Goal: Information Seeking & Learning: Learn about a topic

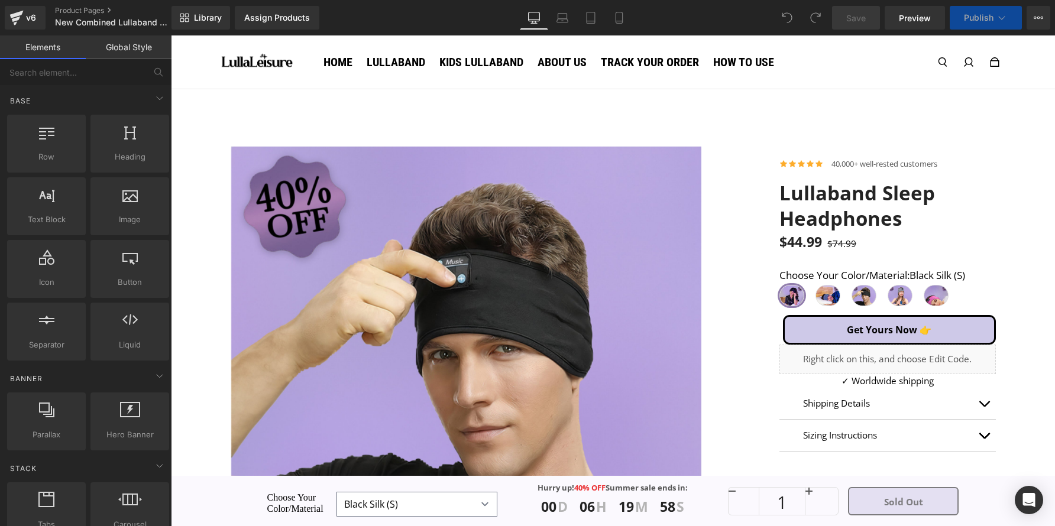
scroll to position [199, 0]
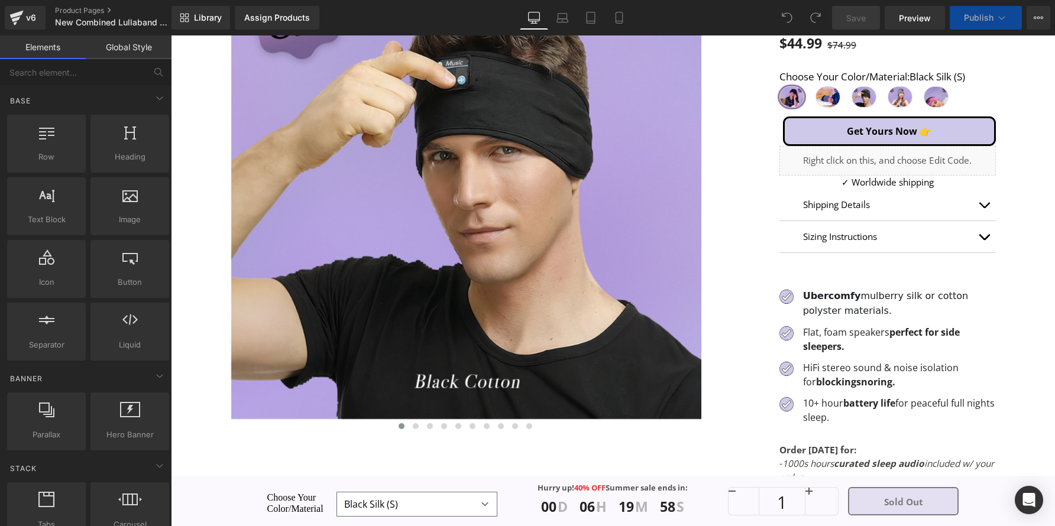
select select "Navy Silk (L)"
select select "Black Cotton"
click at [921, 206] on div "Shipping Details Text Block We offer tracked and insured shipping for all order…" at bounding box center [887, 221] width 216 height 64
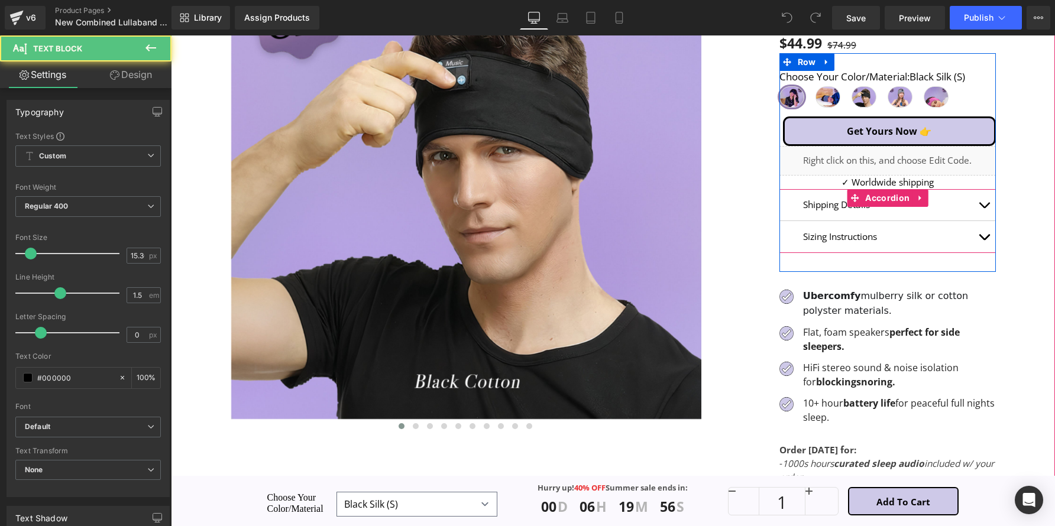
click at [974, 206] on button "button" at bounding box center [984, 204] width 24 height 31
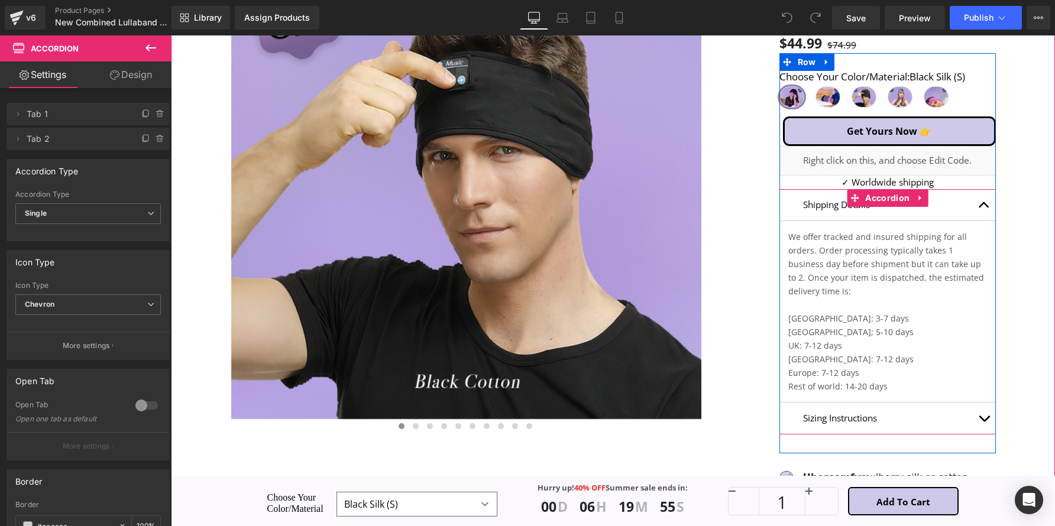
click at [885, 258] on p "We offer tracked and insured shipping for all orders. Order processing typicall…" at bounding box center [887, 311] width 199 height 163
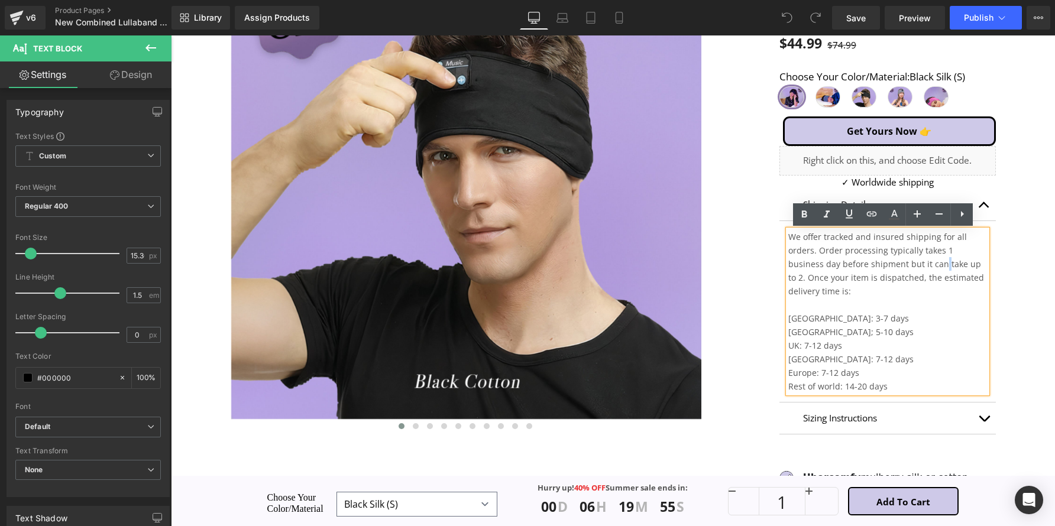
click at [880, 263] on span "We offer tracked and insured shipping for all orders. Order processing typicall…" at bounding box center [886, 264] width 196 height 66
click at [880, 262] on span "We offer tracked and insured shipping for all orders. Order processing typicall…" at bounding box center [886, 264] width 196 height 66
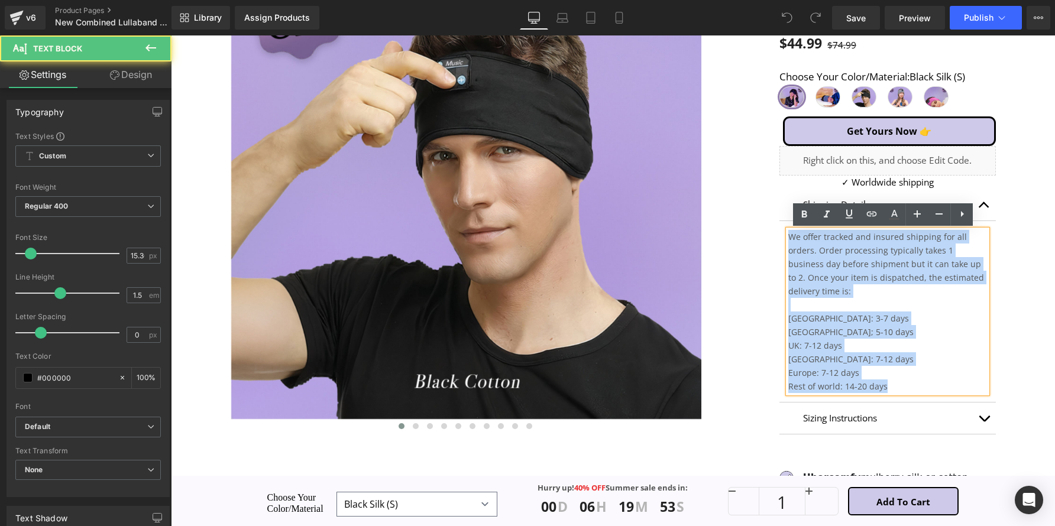
drag, startPoint x: 881, startPoint y: 378, endPoint x: 771, endPoint y: 236, distance: 179.5
click at [771, 236] on div "Icon Icon Icon Icon Icon Icon List Hoz 40,000+ well-rested customers Text Block…" at bounding box center [907, 336] width 294 height 796
click at [960, 411] on p "Sizing Instructions" at bounding box center [887, 418] width 169 height 14
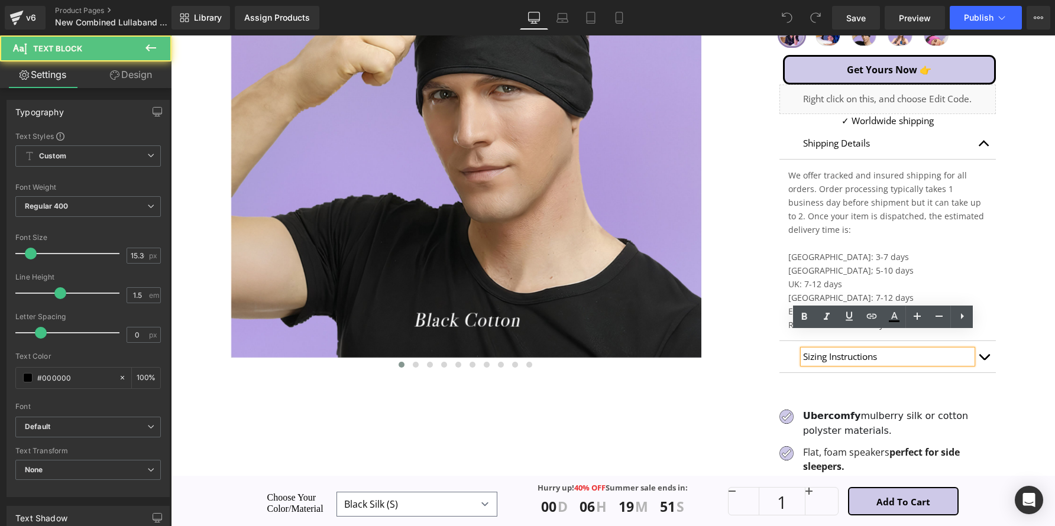
scroll to position [265, 0]
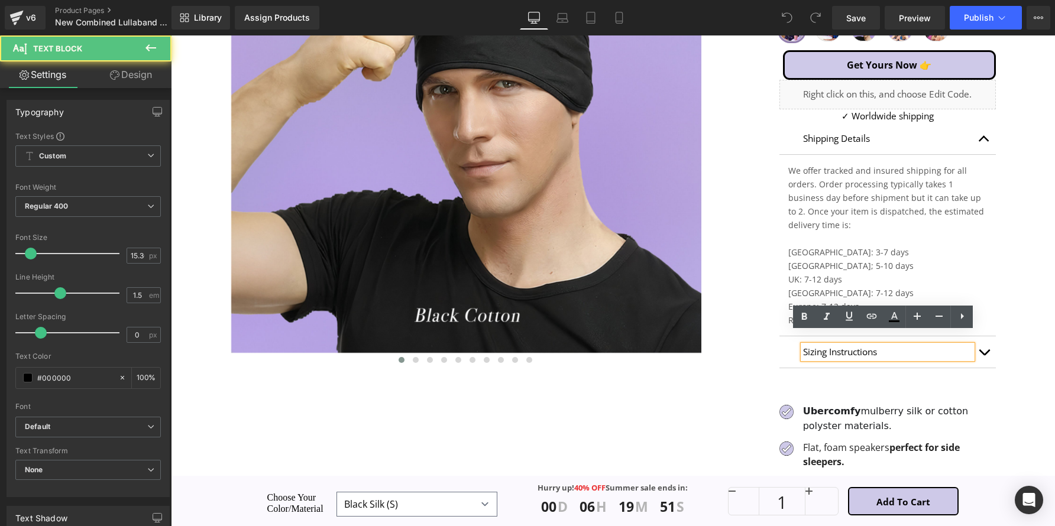
click at [991, 343] on div "Icon Icon Icon Icon Icon Icon List Hoz 40,000+ well-rested customers Text Block…" at bounding box center [907, 270] width 294 height 796
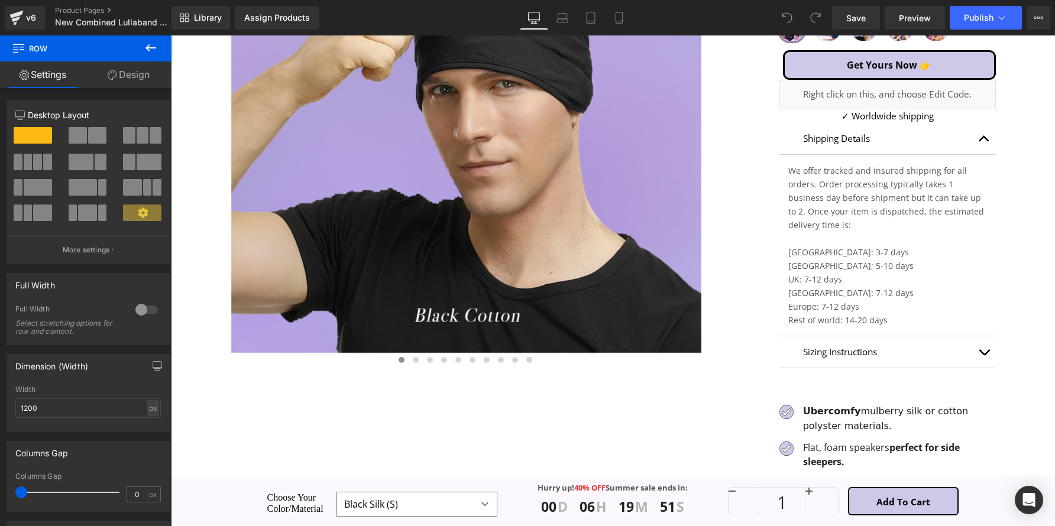
click at [986, 342] on button "button" at bounding box center [984, 351] width 24 height 31
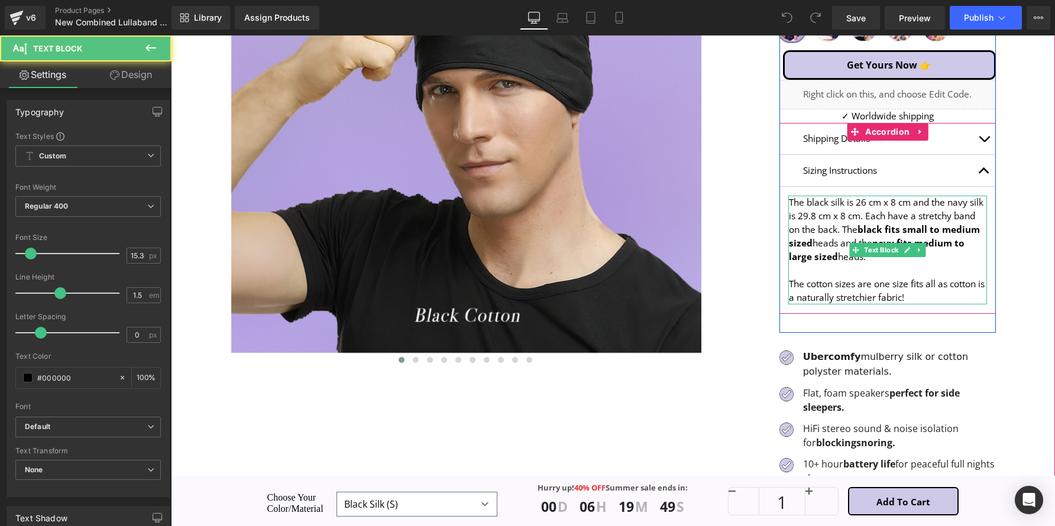
drag, startPoint x: 786, startPoint y: 202, endPoint x: 850, endPoint y: 242, distance: 75.9
click at [850, 242] on div "The black silk is 26 cm x 8 cm and the navy silk is 29.8 cm x 8 cm. Each have a…" at bounding box center [887, 250] width 199 height 109
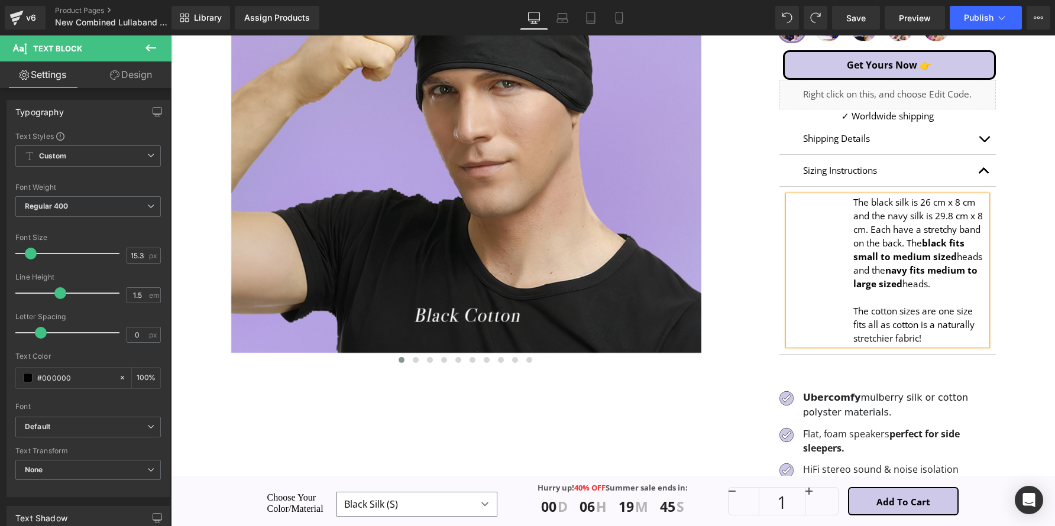
drag, startPoint x: 923, startPoint y: 336, endPoint x: 841, endPoint y: 221, distance: 141.1
click at [854, 206] on div "The black silk is 26 cm x 8 cm and the navy silk is 29.8 cm x 8 cm. Each have a…" at bounding box center [887, 271] width 199 height 150
click at [839, 222] on div "The black silk is 26 cm x 8 cm and the navy silk is 29.8 cm x 8 cm. Each have a…" at bounding box center [887, 271] width 199 height 150
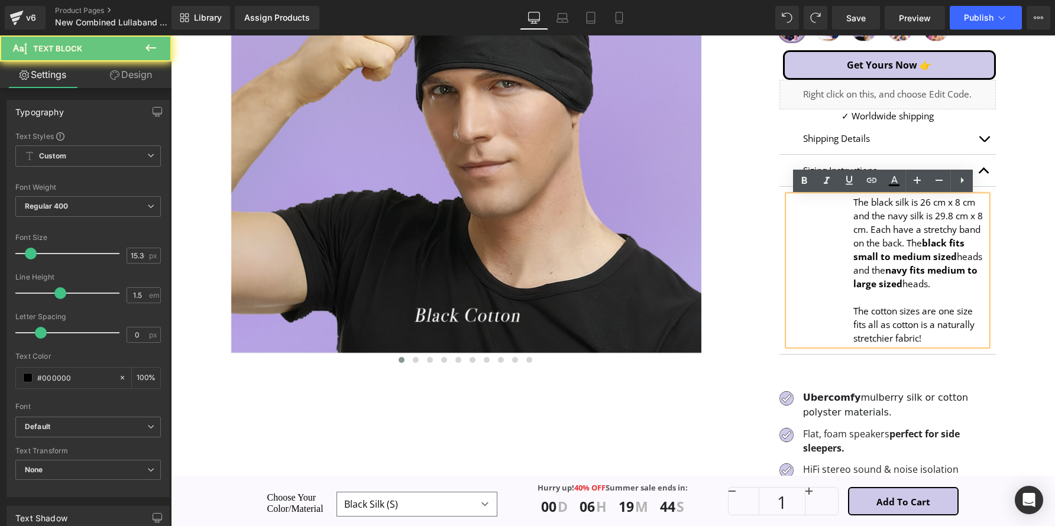
drag, startPoint x: 846, startPoint y: 248, endPoint x: 813, endPoint y: 249, distance: 33.1
click at [813, 249] on div "The black silk is 26 cm x 8 cm and the navy silk is 29.8 cm x 8 cm. Each have a…" at bounding box center [887, 271] width 199 height 150
drag, startPoint x: 894, startPoint y: 280, endPoint x: 850, endPoint y: 202, distance: 90.0
click at [850, 202] on div "The black silk is 26 cm x 8 cm and the navy silk is 29.8 cm x 8 cm. Each have a…" at bounding box center [887, 271] width 199 height 150
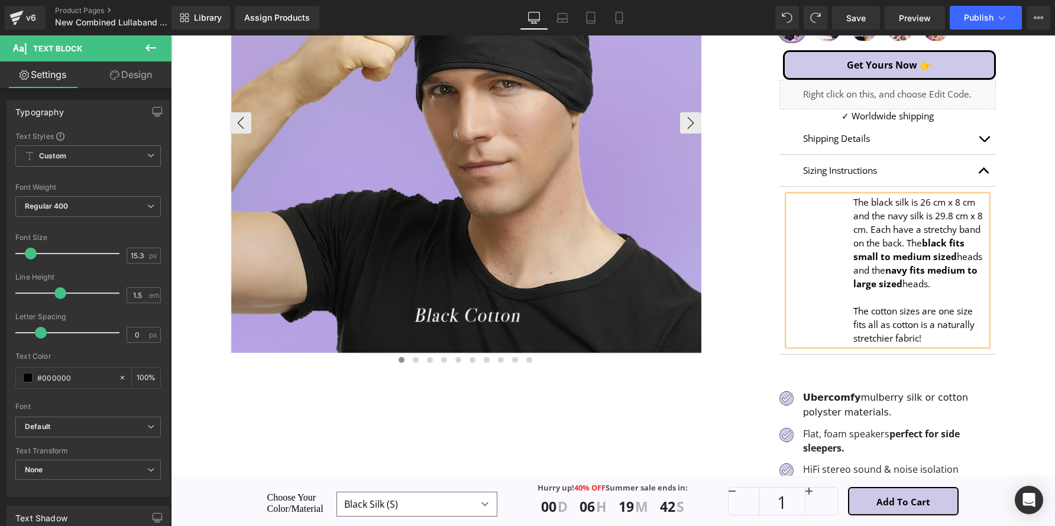
copy div "The black silk is 26 cm x 8 cm and the navy silk is 29.8 cm x 8 cm. Each have a…"
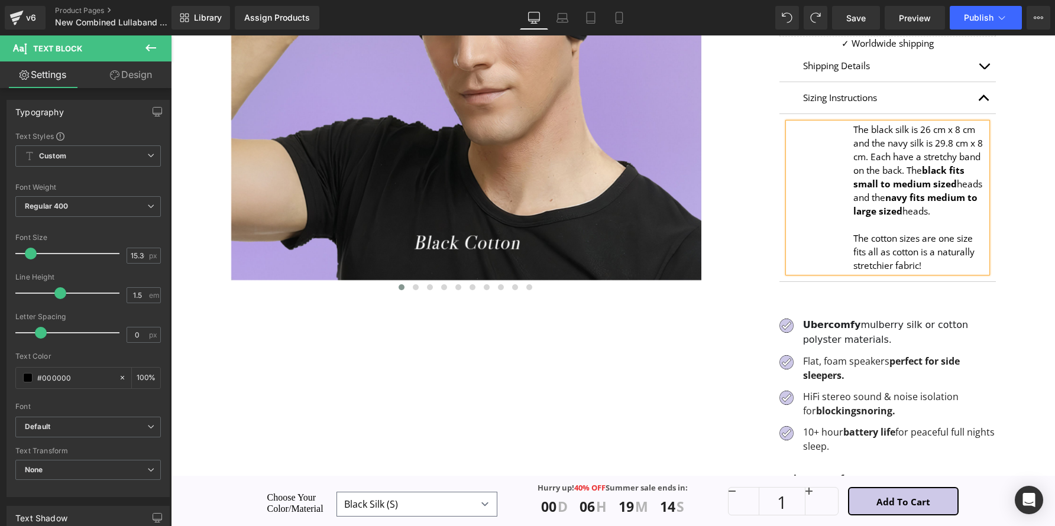
scroll to position [219, 0]
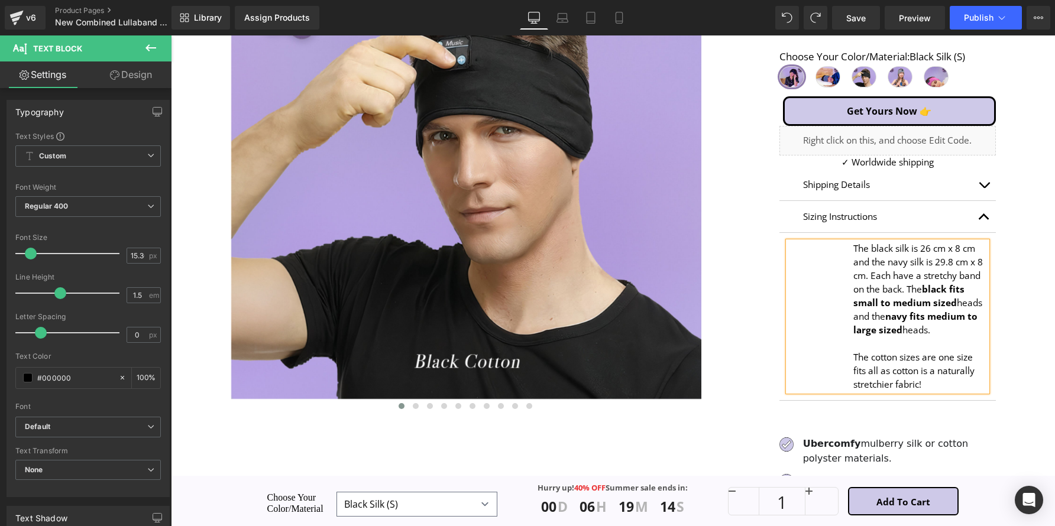
click at [972, 205] on button "button" at bounding box center [984, 216] width 24 height 31
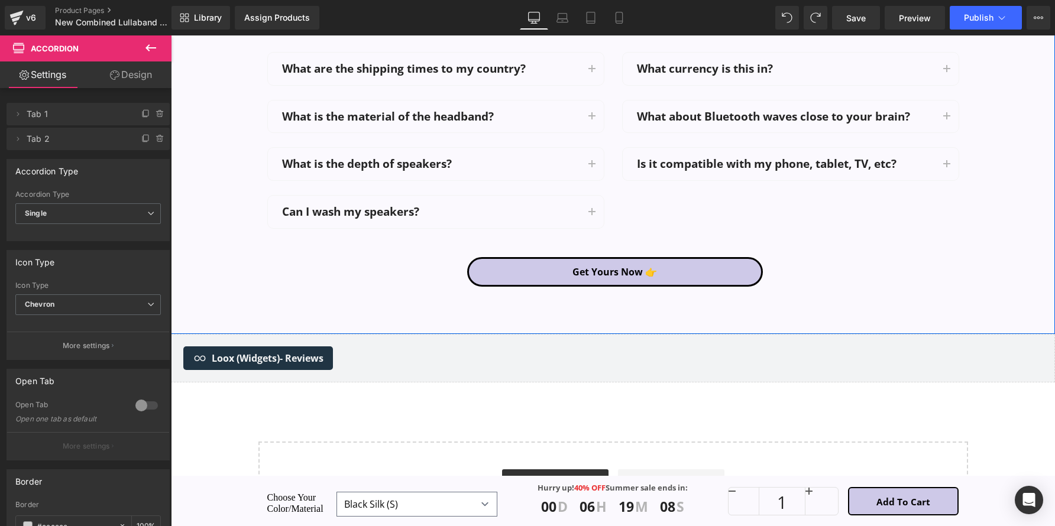
scroll to position [2981, 0]
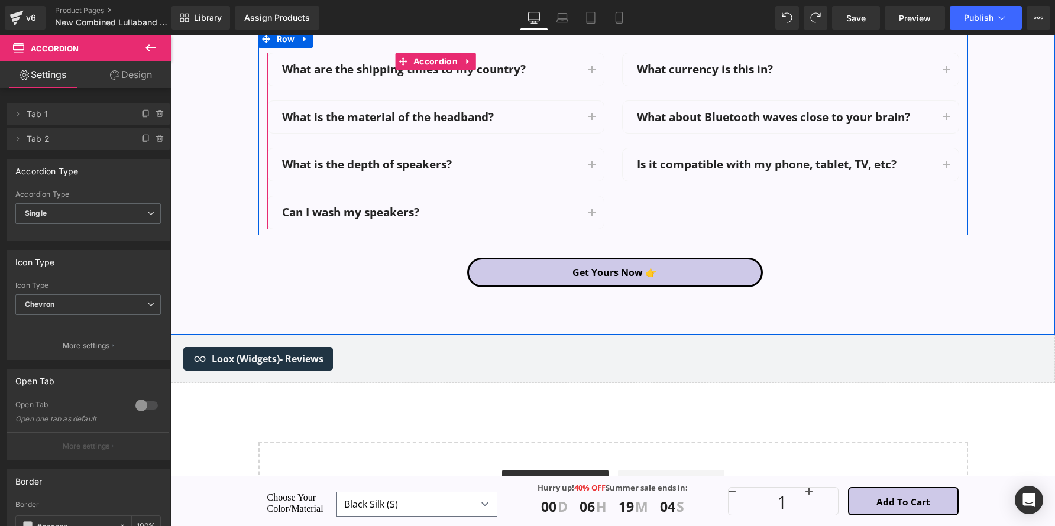
click at [596, 225] on button "button" at bounding box center [592, 212] width 24 height 33
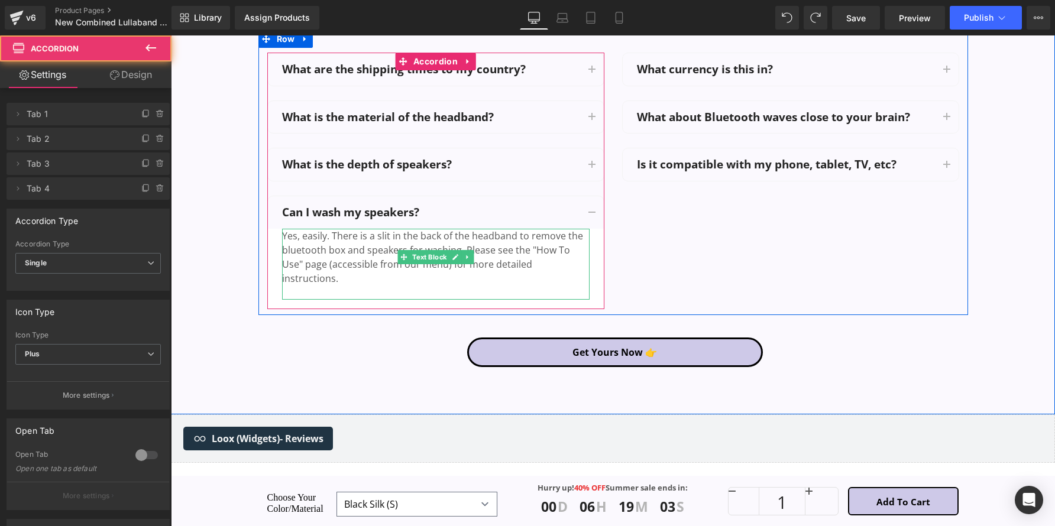
click at [529, 265] on div "Yes, easily. There is a slit in the back of the headband to remove the bluetoot…" at bounding box center [435, 264] width 307 height 71
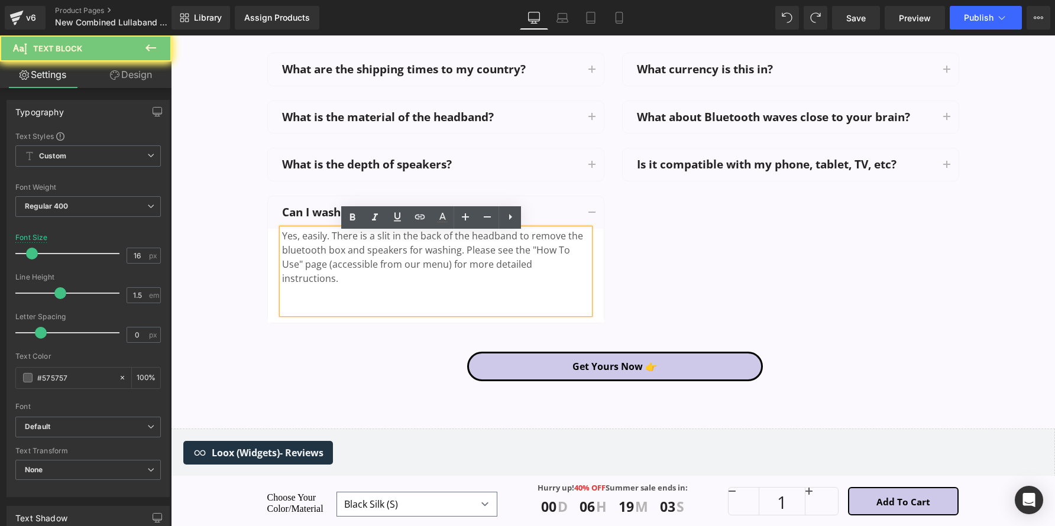
click at [529, 265] on div "Yes, easily. There is a slit in the back of the headband to remove the bluetoot…" at bounding box center [435, 271] width 307 height 85
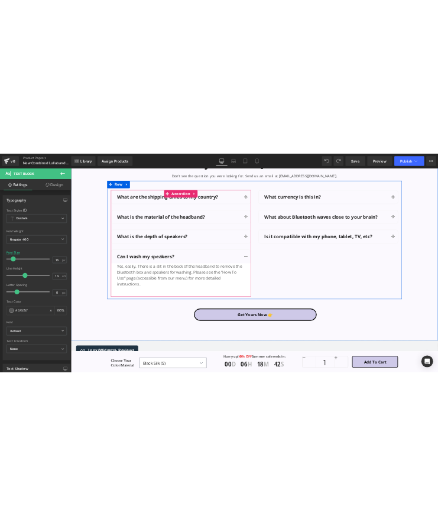
scroll to position [2867, 0]
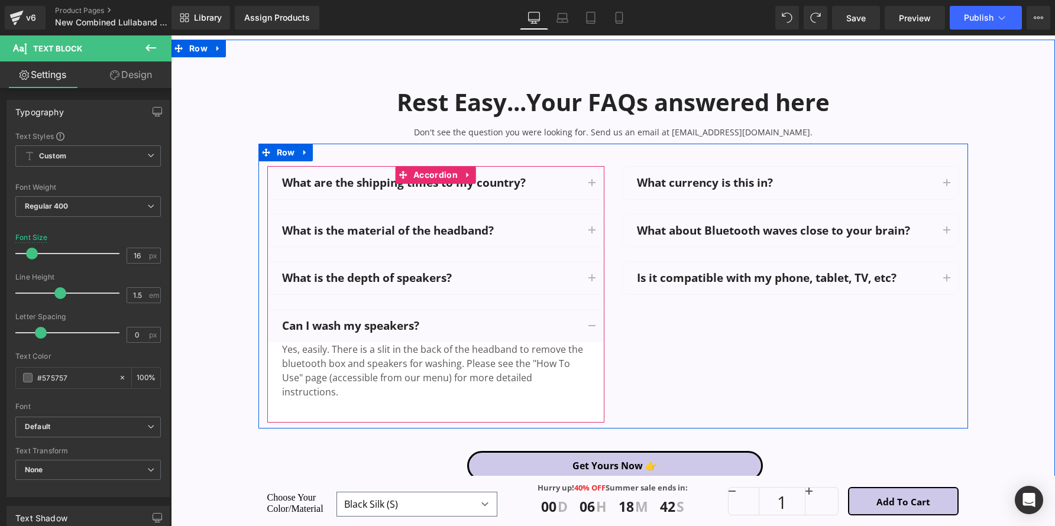
click at [580, 177] on button "button" at bounding box center [592, 183] width 24 height 33
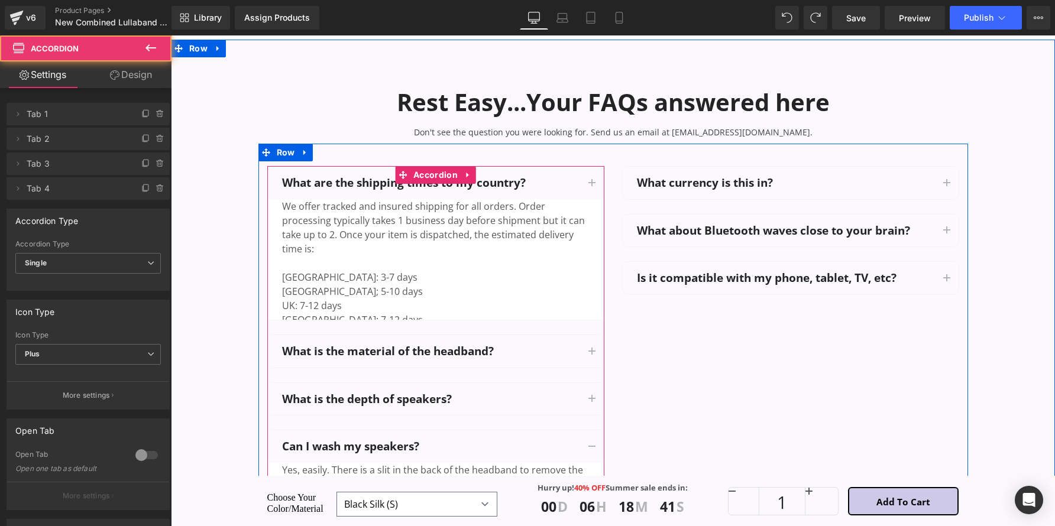
click at [468, 225] on div "We offer tracked and insured shipping for all orders. Order processing typicall…" at bounding box center [435, 277] width 307 height 156
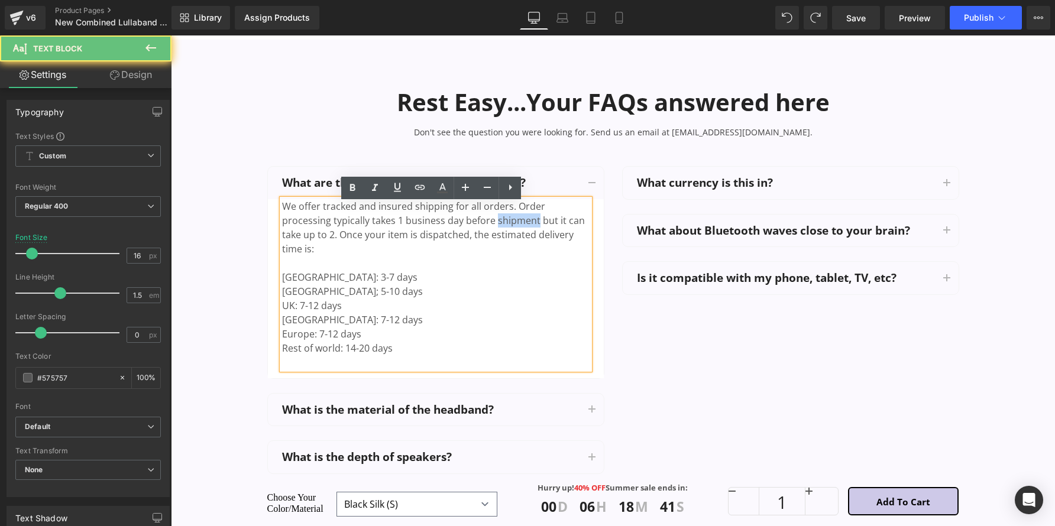
click at [468, 225] on div "We offer tracked and insured shipping for all orders. Order processing typicall…" at bounding box center [435, 284] width 307 height 170
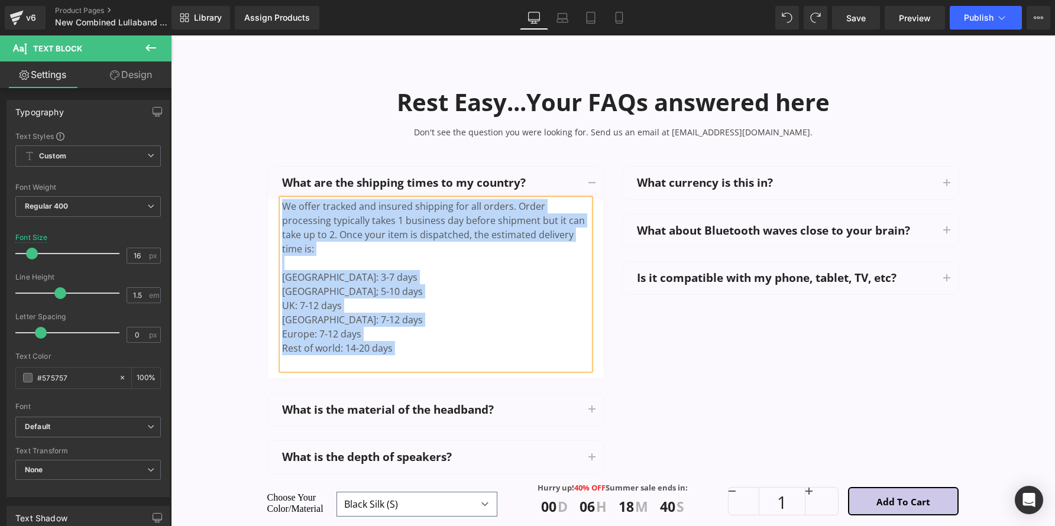
copy div "We offer tracked and insured shipping for all orders. Order processing typicall…"
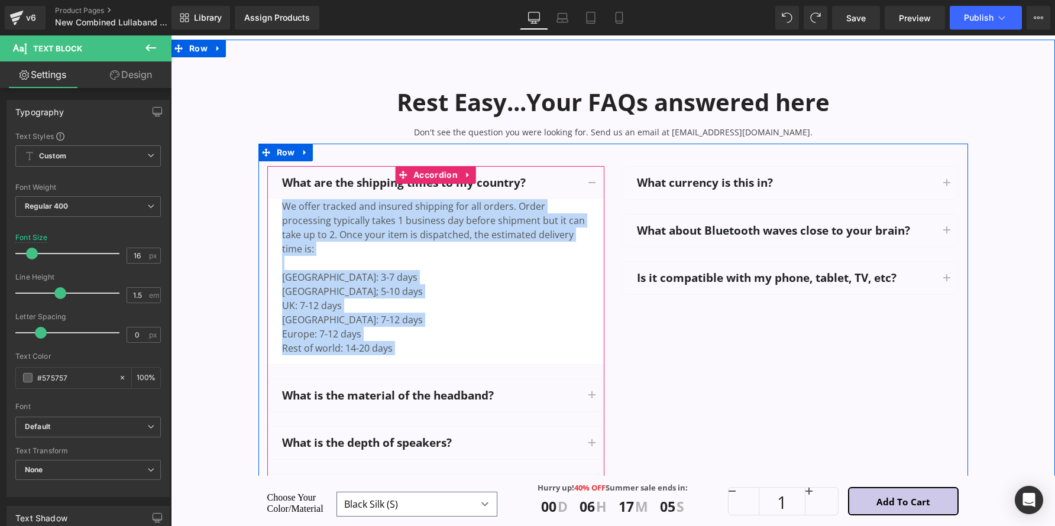
click at [569, 178] on div "What are the shipping times to my country? Text Block" at bounding box center [436, 183] width 336 height 33
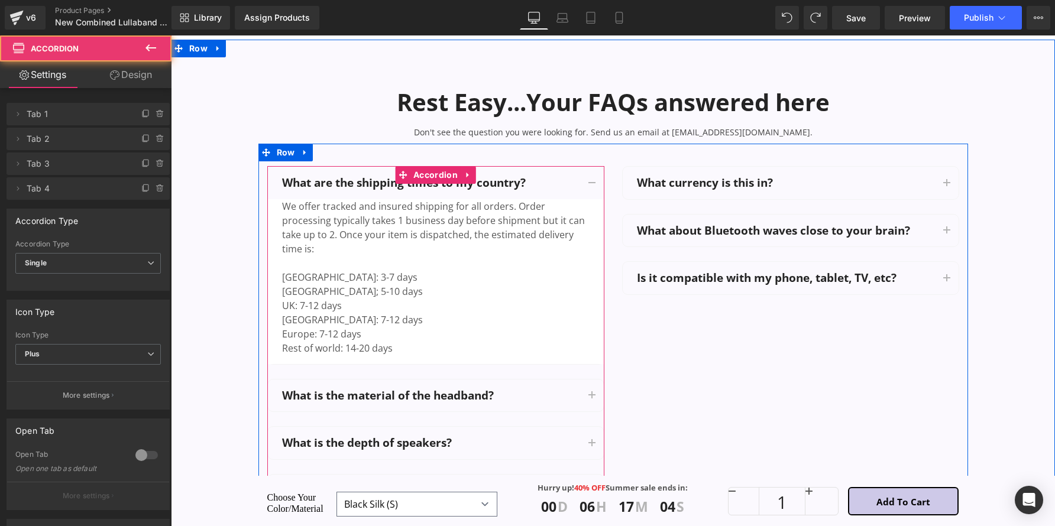
click at [588, 189] on button "button" at bounding box center [592, 183] width 24 height 33
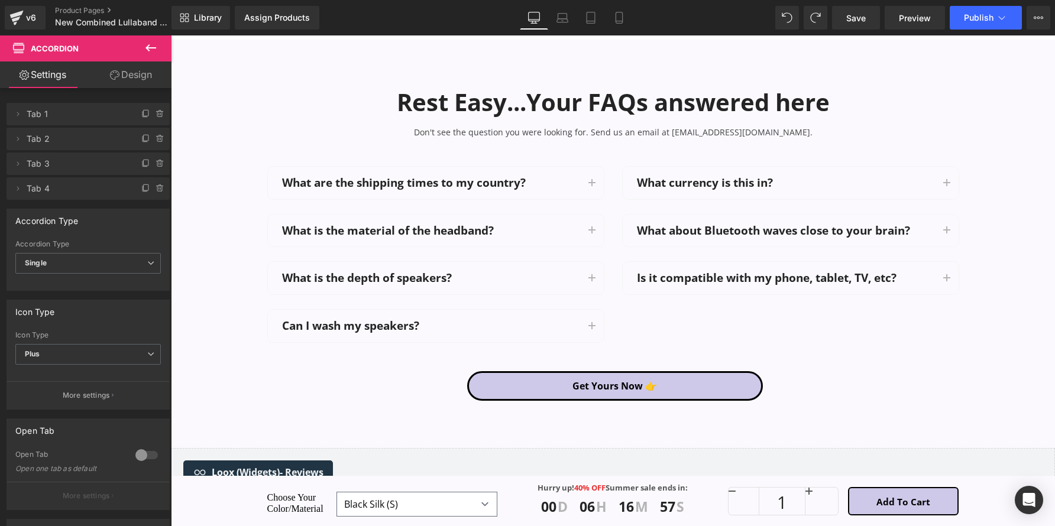
click at [369, 179] on div "What are the shipping times to my country? Text Block" at bounding box center [436, 183] width 336 height 33
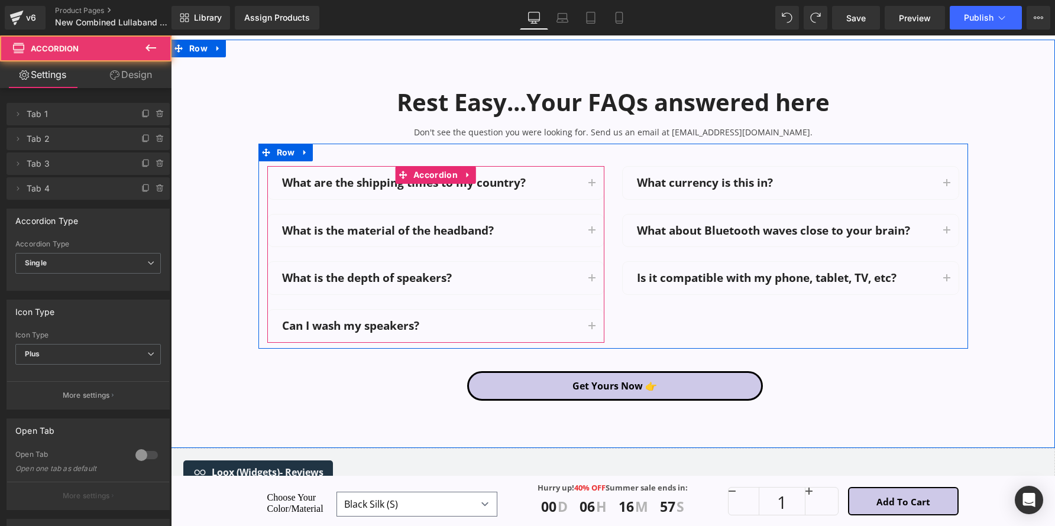
click at [369, 179] on div "What are the shipping times to my country? Text Block" at bounding box center [436, 183] width 336 height 33
click at [364, 183] on div "What are the shipping times to my country? Text Block" at bounding box center [431, 183] width 298 height 15
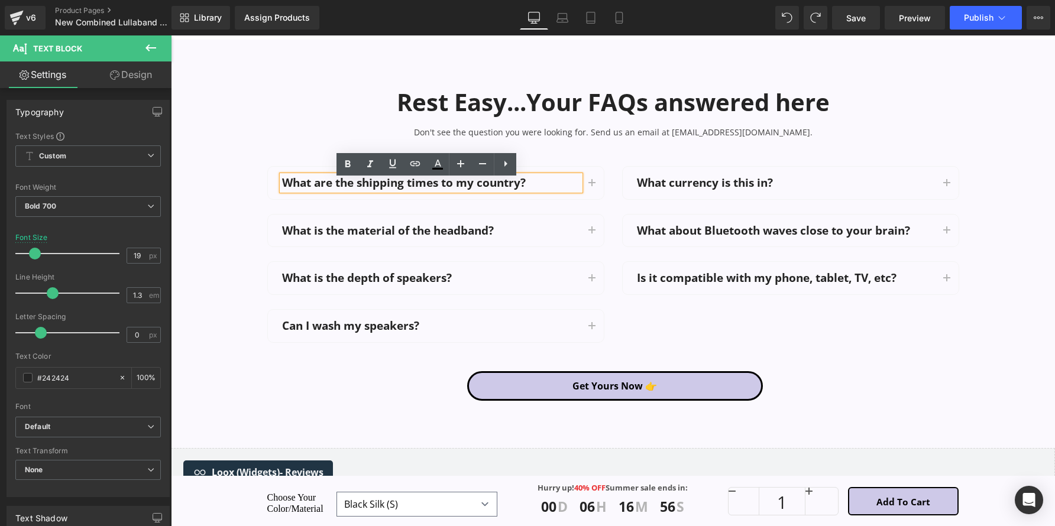
click at [364, 185] on p "What are the shipping times to my country?" at bounding box center [431, 183] width 298 height 15
click at [363, 185] on p "What are the shipping times to my country?" at bounding box center [431, 183] width 298 height 15
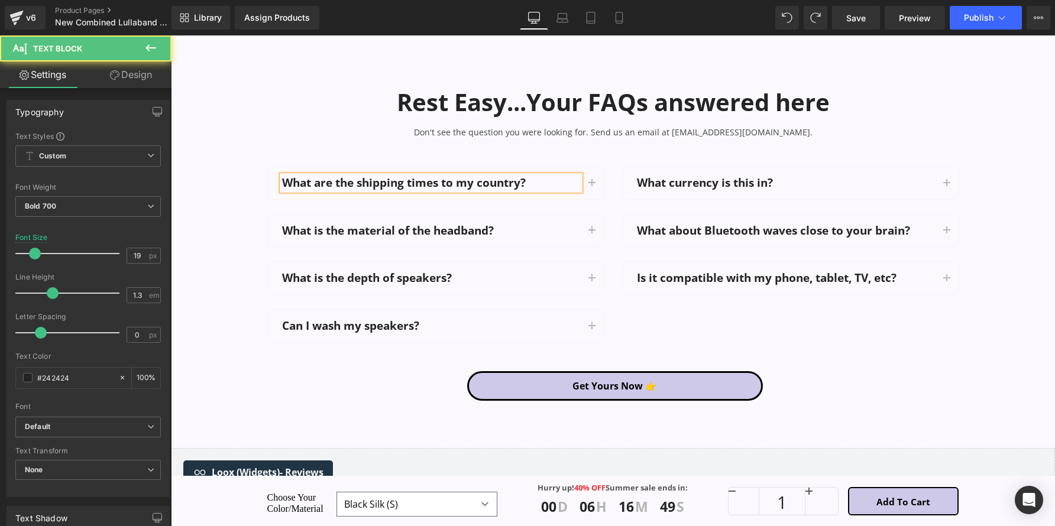
click at [578, 188] on div "What are the shipping times to my country?" at bounding box center [431, 183] width 298 height 15
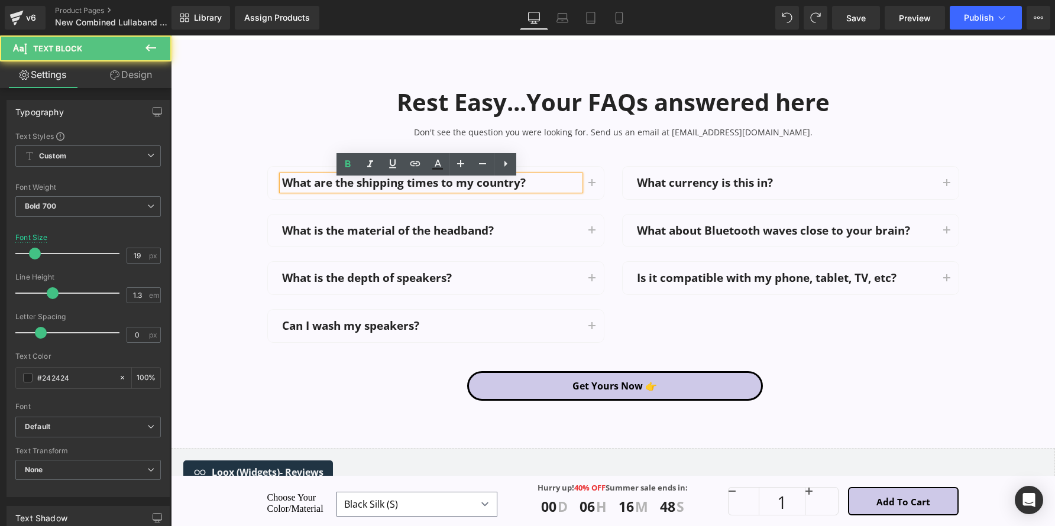
drag, startPoint x: 580, startPoint y: 188, endPoint x: 566, endPoint y: 190, distance: 14.3
click at [580, 187] on button "button" at bounding box center [592, 183] width 24 height 33
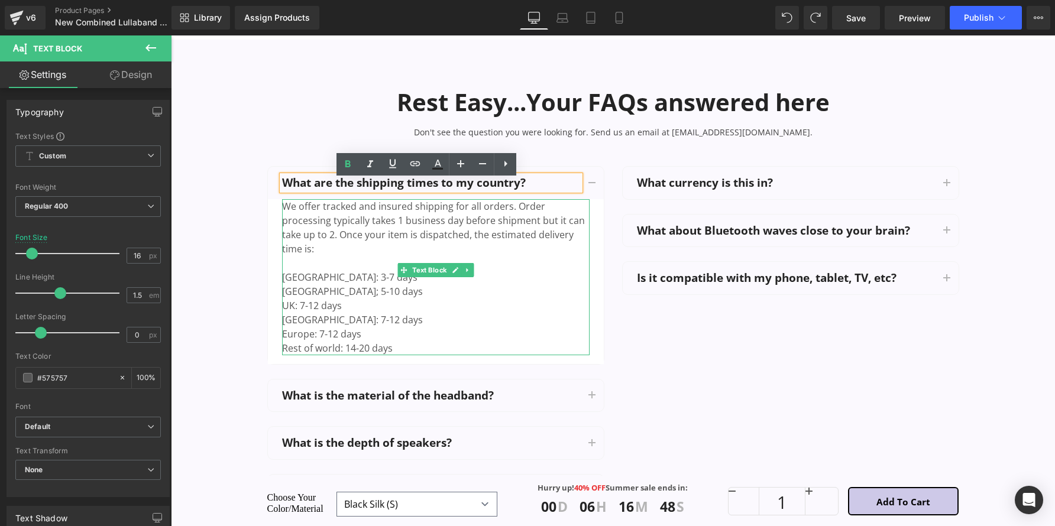
click at [470, 223] on div "We offer tracked and insured shipping for all orders. Order processing typicall…" at bounding box center [435, 277] width 307 height 156
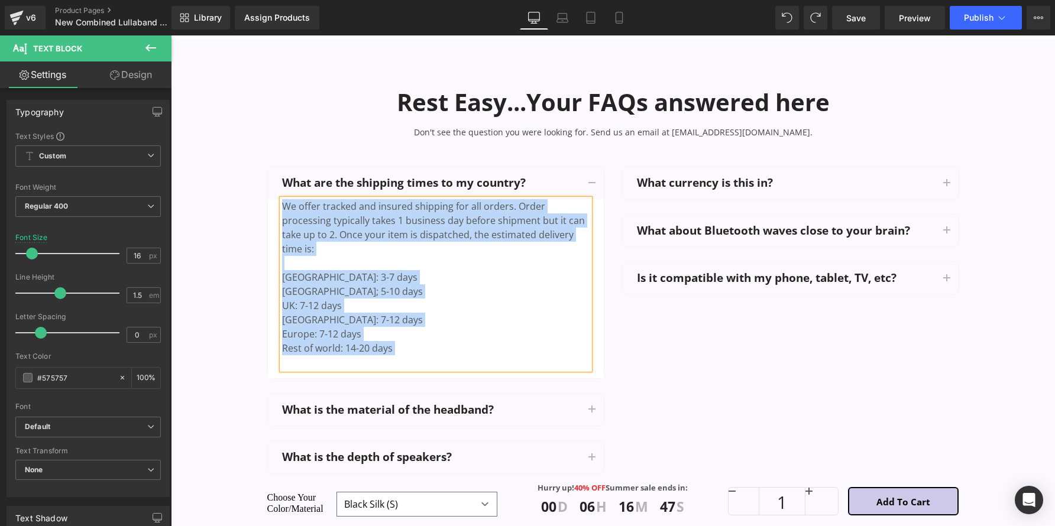
copy div "We offer tracked and insured shipping for all orders. Order processing typicall…"
click at [515, 403] on div "What is the material of the headband? Text Block" at bounding box center [431, 410] width 298 height 15
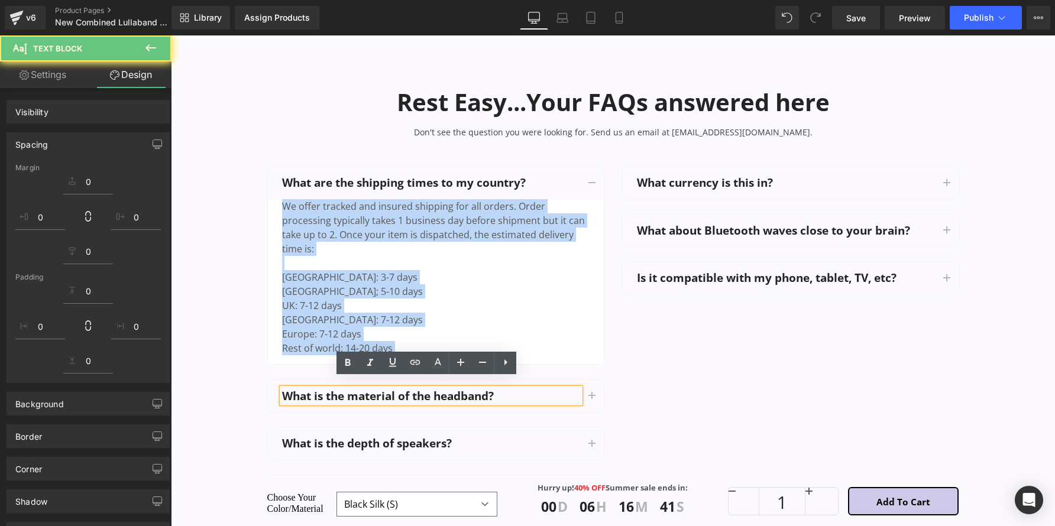
click at [443, 389] on p "What is the material of the headband?" at bounding box center [431, 396] width 298 height 15
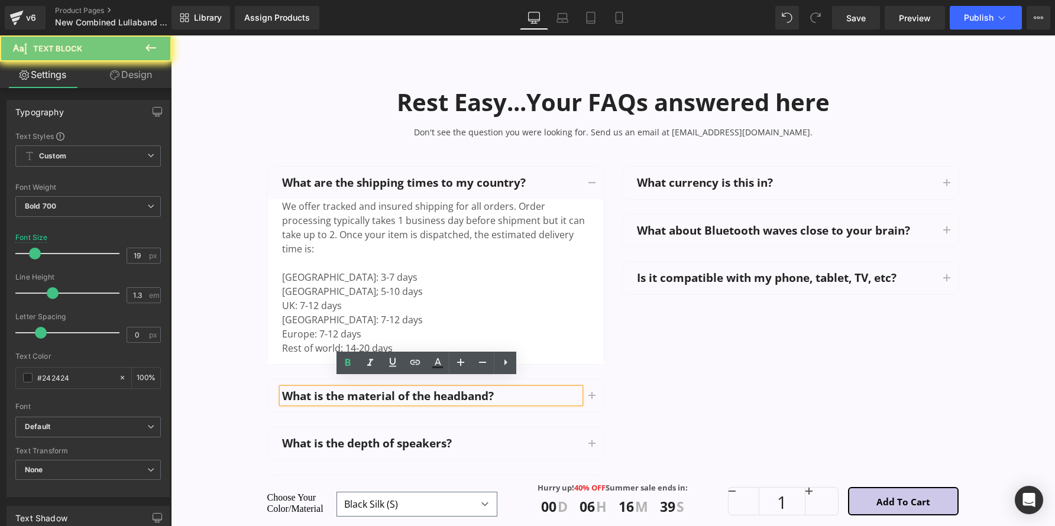
click at [458, 389] on p "What is the material of the headband?" at bounding box center [431, 396] width 298 height 15
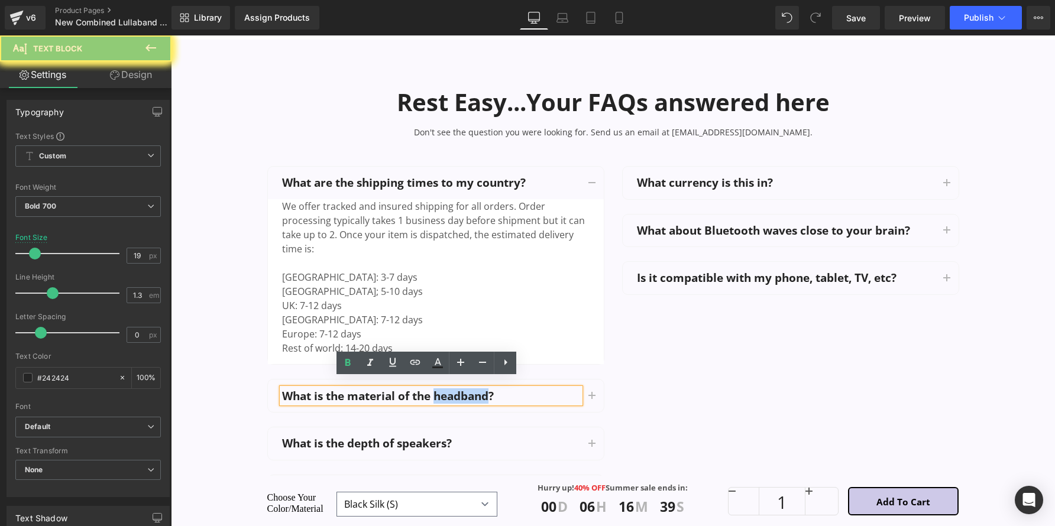
click at [458, 389] on p "What is the material of the headband?" at bounding box center [431, 396] width 298 height 15
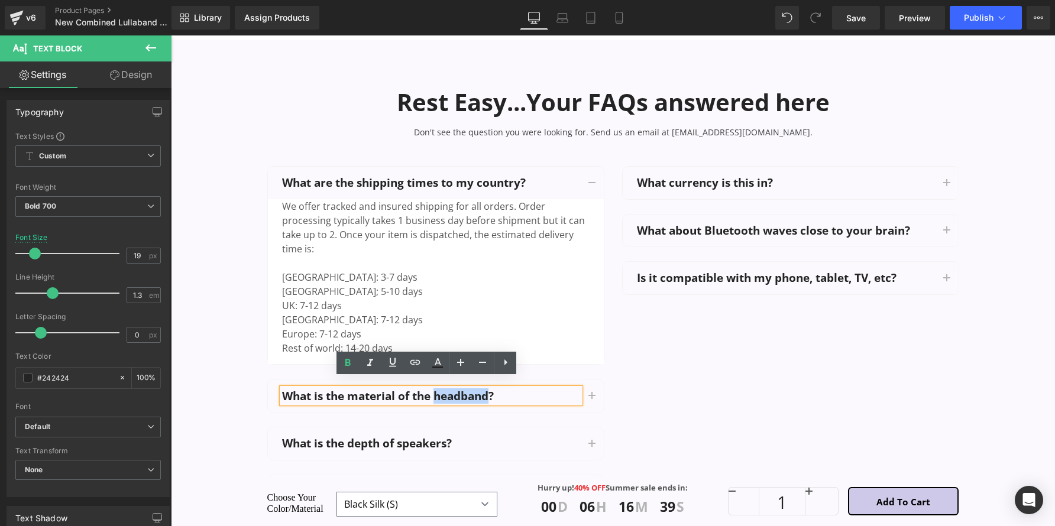
click at [455, 389] on p "What is the material of the headband?" at bounding box center [431, 396] width 298 height 15
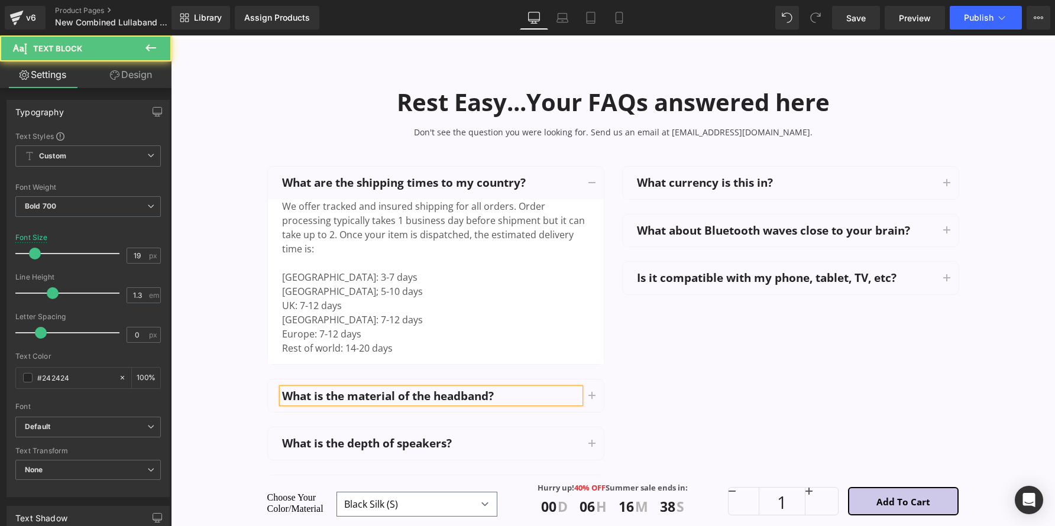
click at [458, 389] on p "What is the material of the headband?" at bounding box center [431, 396] width 298 height 15
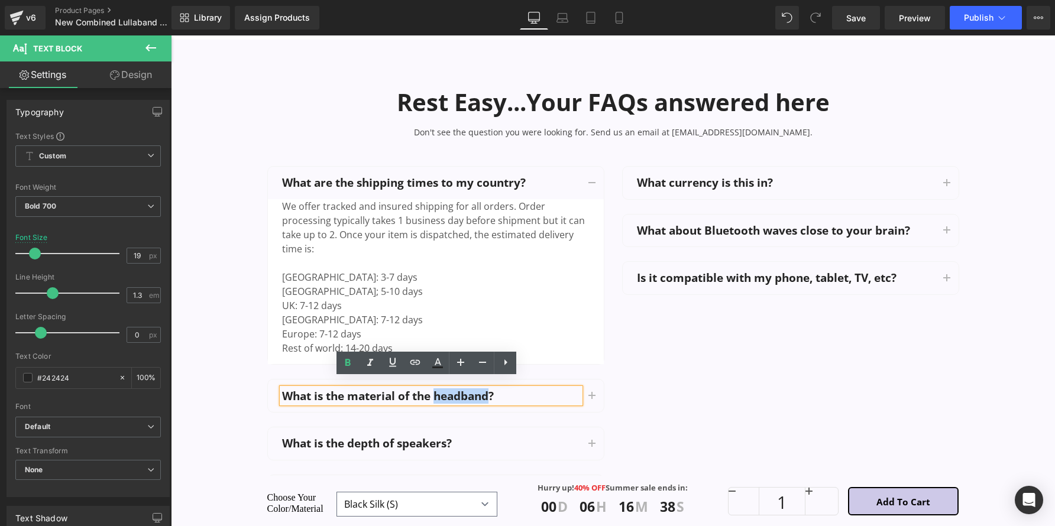
click at [458, 389] on p "What is the material of the headband?" at bounding box center [431, 396] width 298 height 15
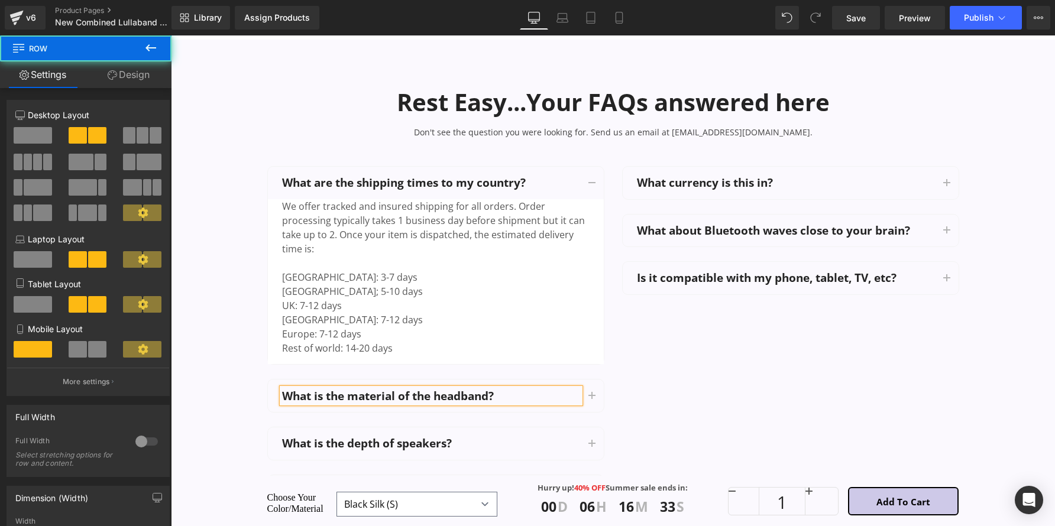
click at [620, 390] on div "What are the shipping times to my country? Text Block We offer tracked and insu…" at bounding box center [612, 329] width 709 height 371
click at [592, 391] on button "button" at bounding box center [592, 395] width 24 height 33
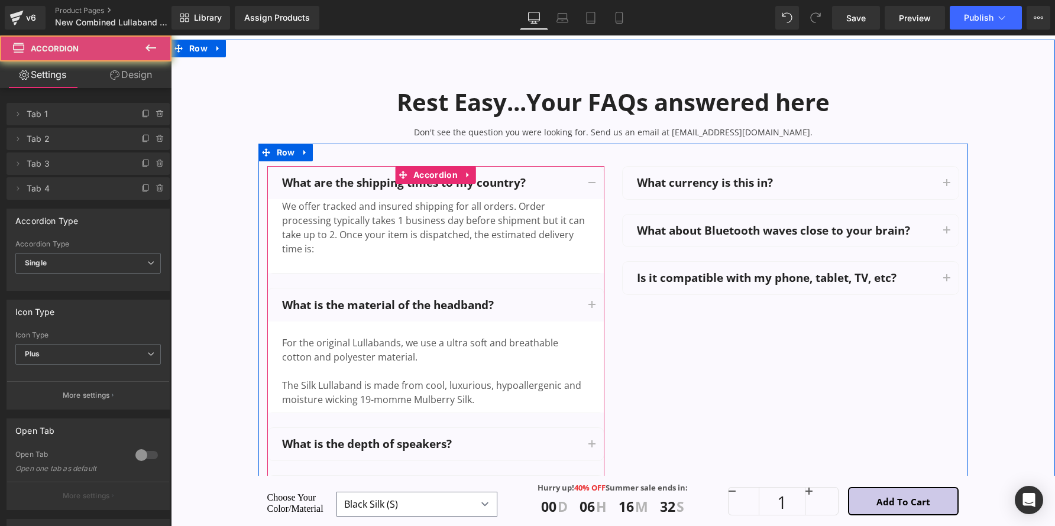
click at [446, 340] on div "For the original Lullabands, we use a ultra soft and breathable cotton and poly…" at bounding box center [435, 407] width 307 height 170
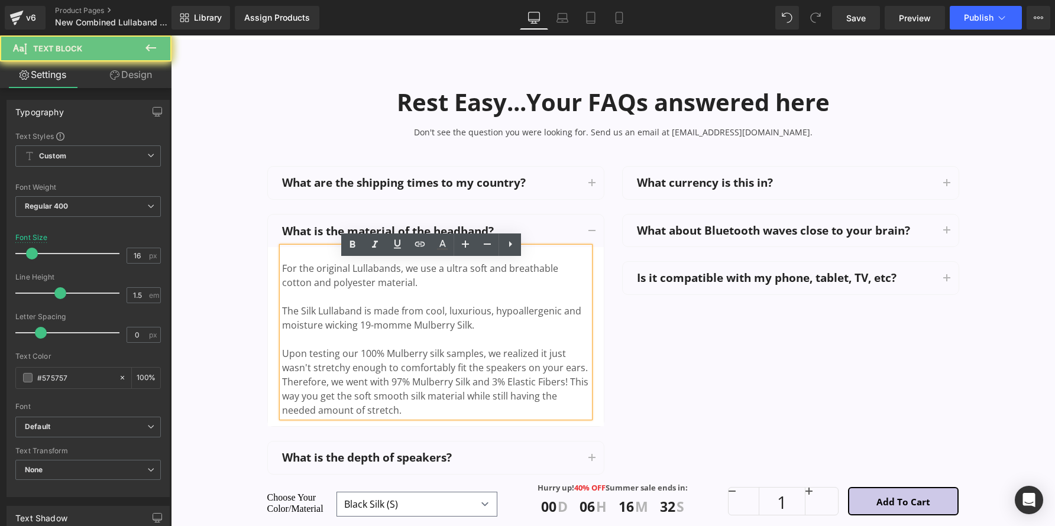
click at [446, 341] on div at bounding box center [435, 339] width 307 height 14
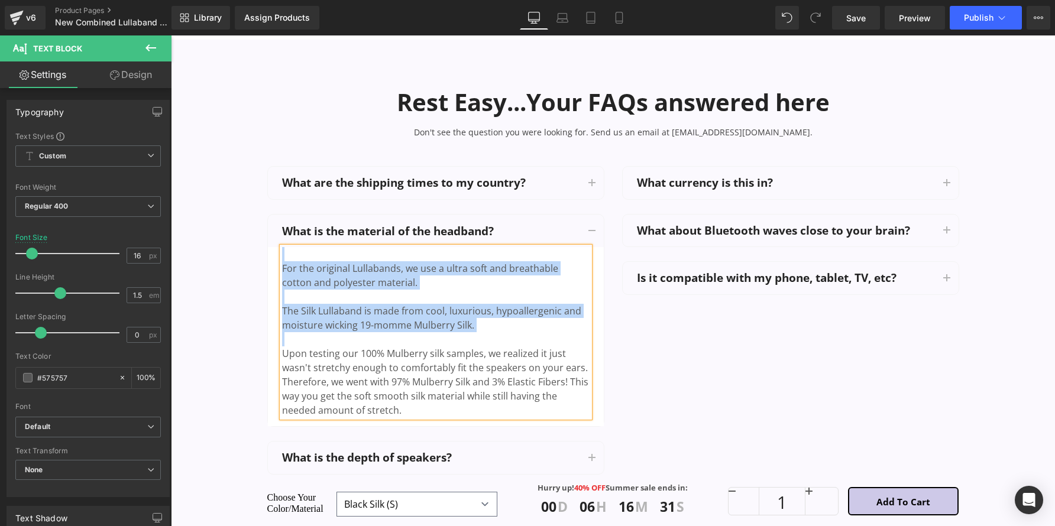
copy div "For the original Lullabands, we use a ultra soft and breathable cotton and poly…"
click at [553, 273] on div "For the original Lullabands, we use a ultra soft and breathable cotton and poly…" at bounding box center [435, 268] width 307 height 43
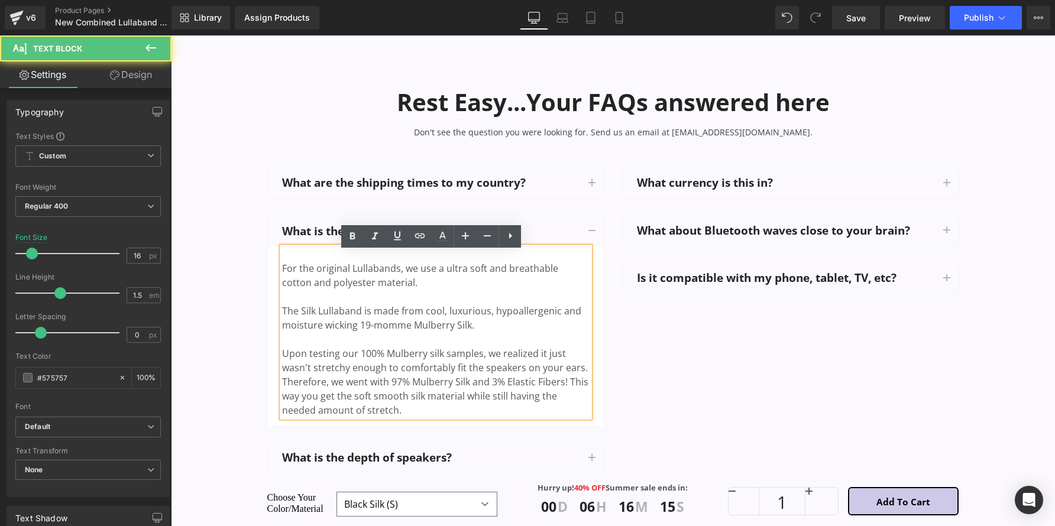
click at [587, 244] on button "button" at bounding box center [592, 231] width 24 height 33
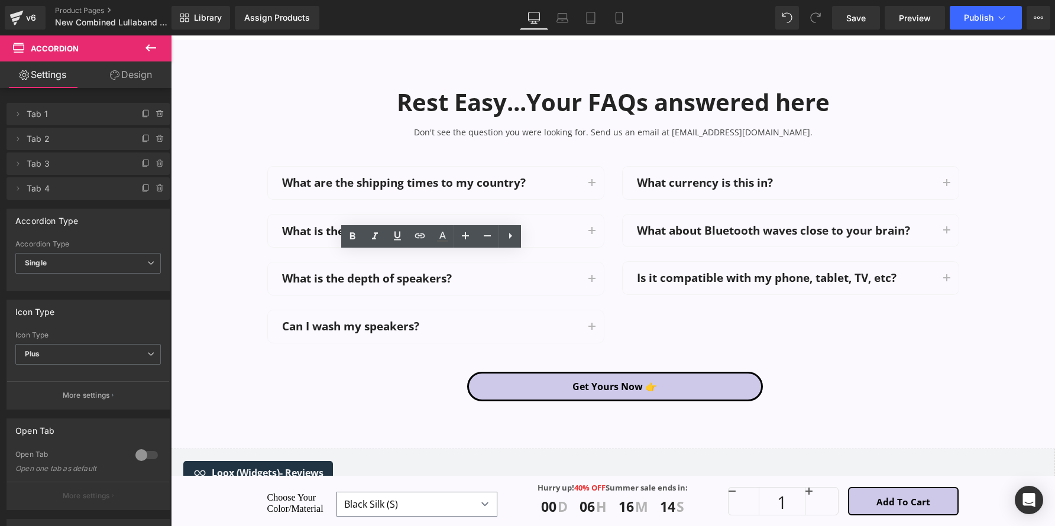
click at [388, 283] on div "What is the depth of speakers? Text Block" at bounding box center [431, 278] width 298 height 15
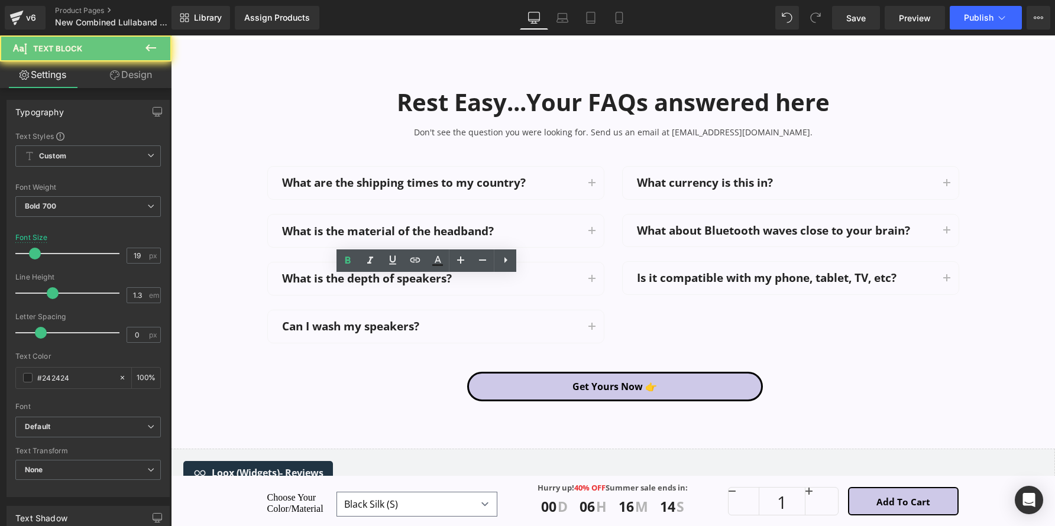
click at [388, 283] on p "What is the depth of speakers?" at bounding box center [431, 278] width 298 height 15
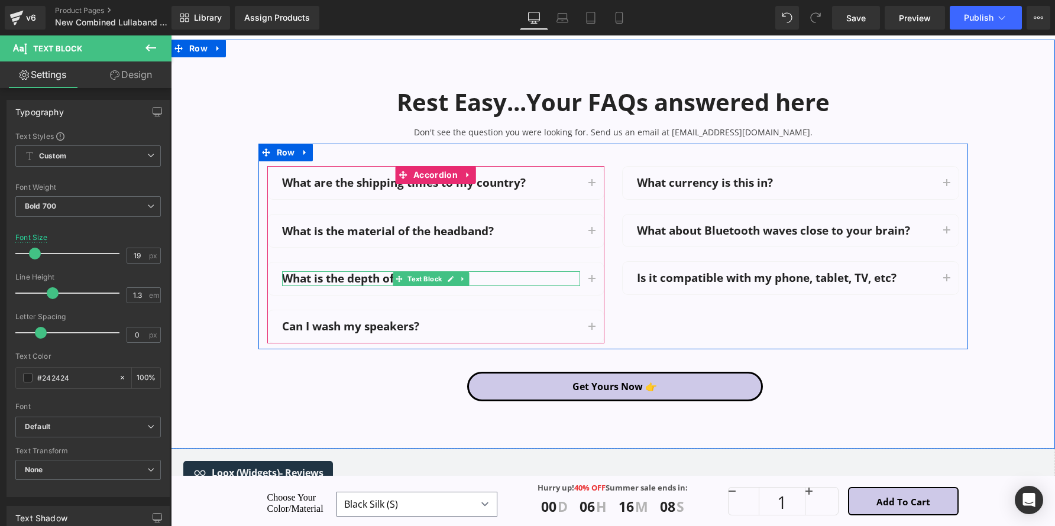
click at [592, 286] on button "button" at bounding box center [592, 278] width 24 height 33
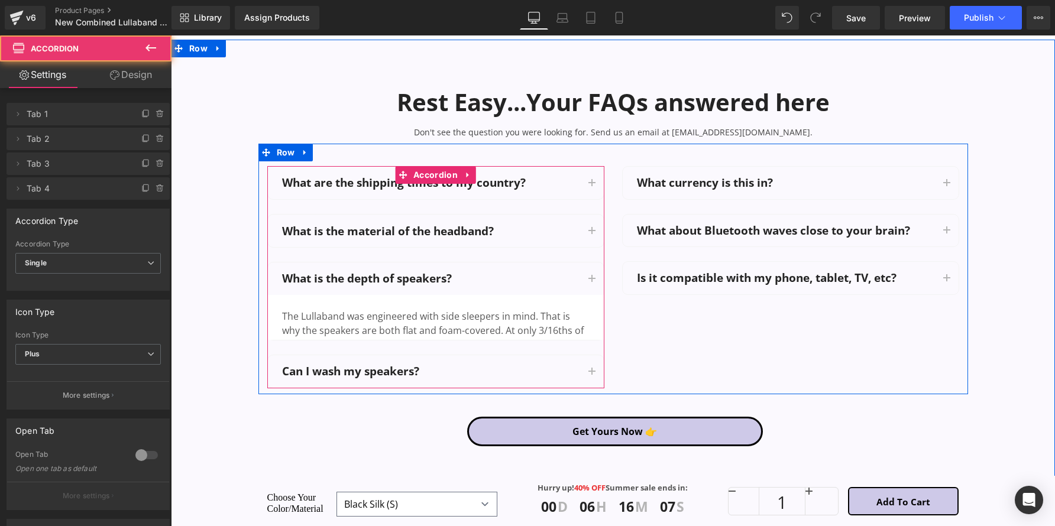
click at [412, 321] on div "The Lullaband was engineered with side sleepers in mind. That is why the speake…" at bounding box center [435, 337] width 307 height 85
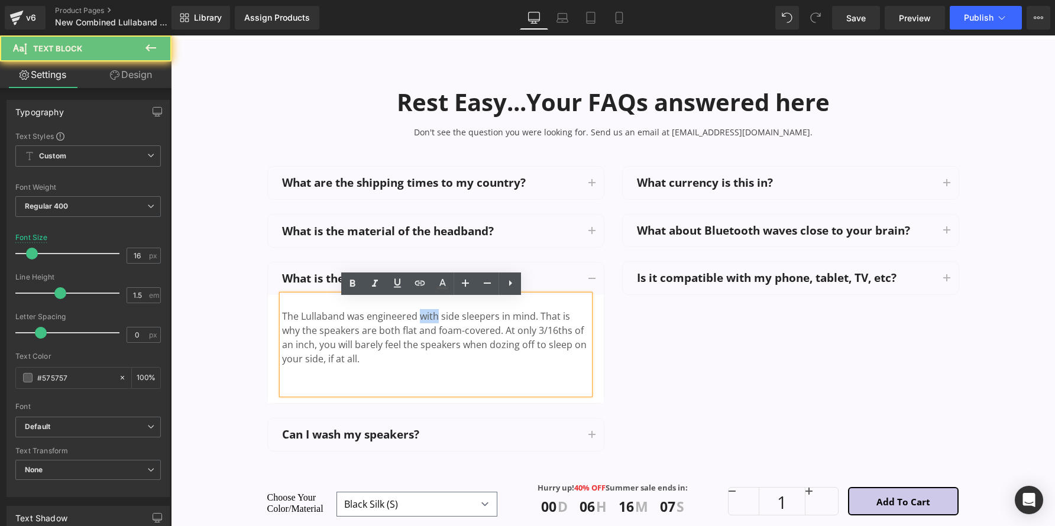
click at [412, 321] on div "The Lullaband was engineered with side sleepers in mind. That is why the speake…" at bounding box center [435, 344] width 307 height 99
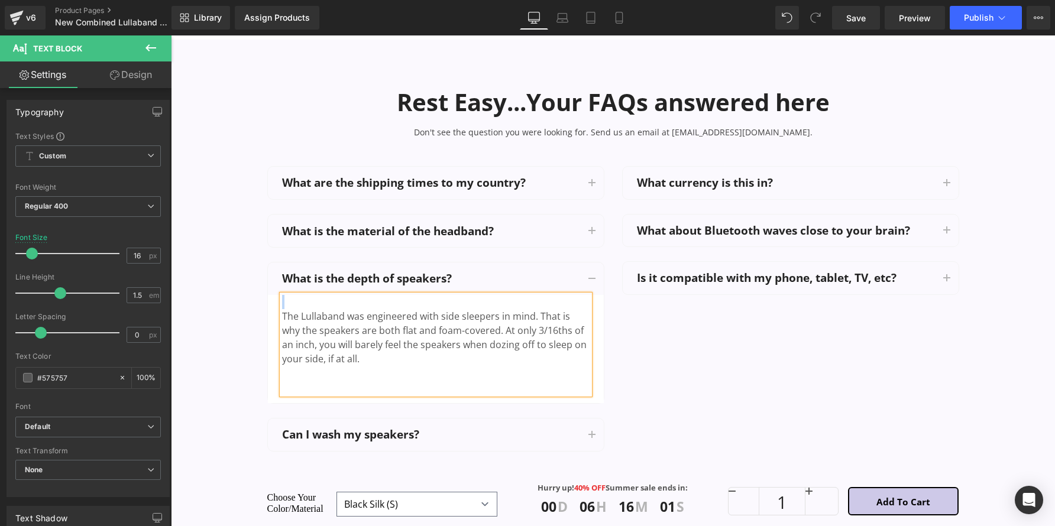
click at [373, 427] on div "Can I wash my speakers? Text Block" at bounding box center [431, 434] width 298 height 15
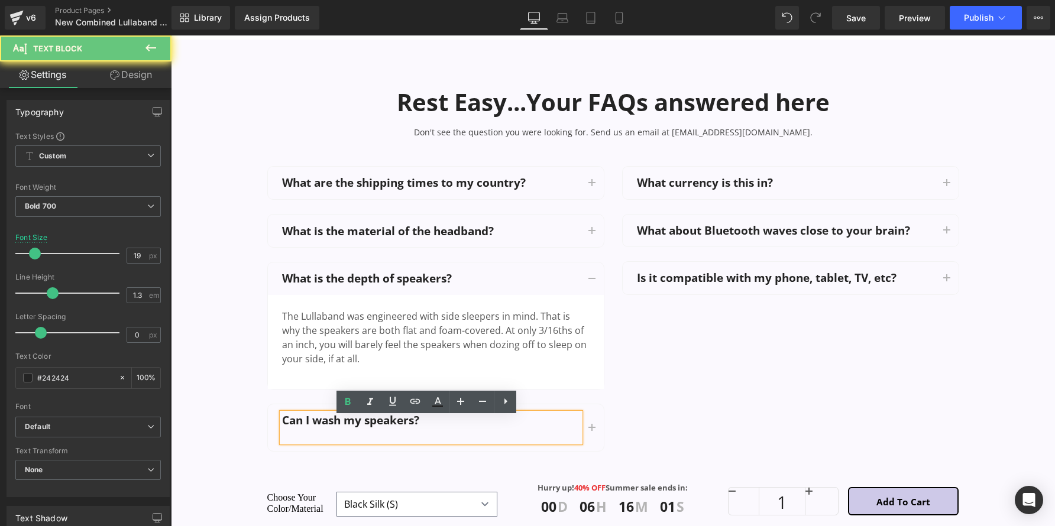
click at [373, 420] on div "Can I wash my speakers?" at bounding box center [431, 427] width 298 height 29
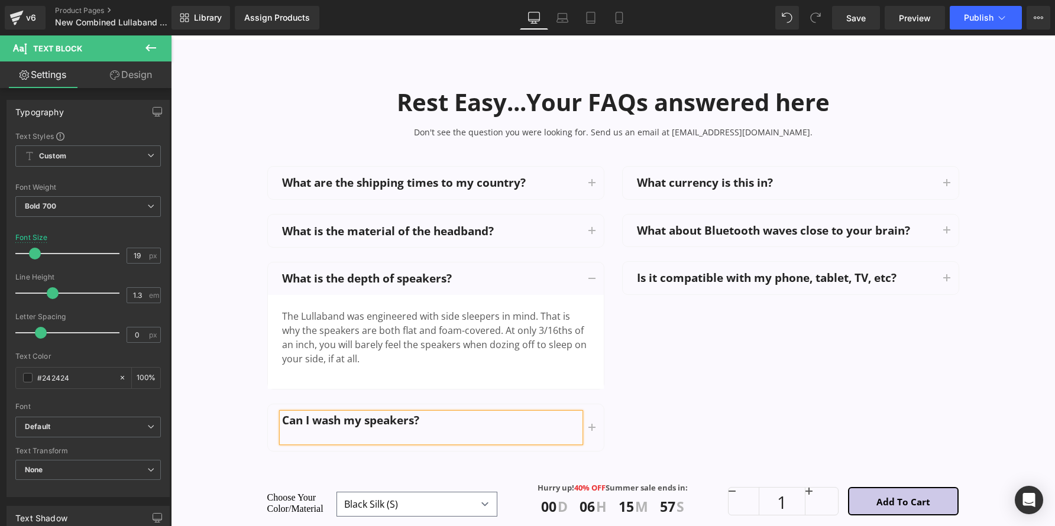
click at [583, 425] on button "button" at bounding box center [592, 427] width 24 height 47
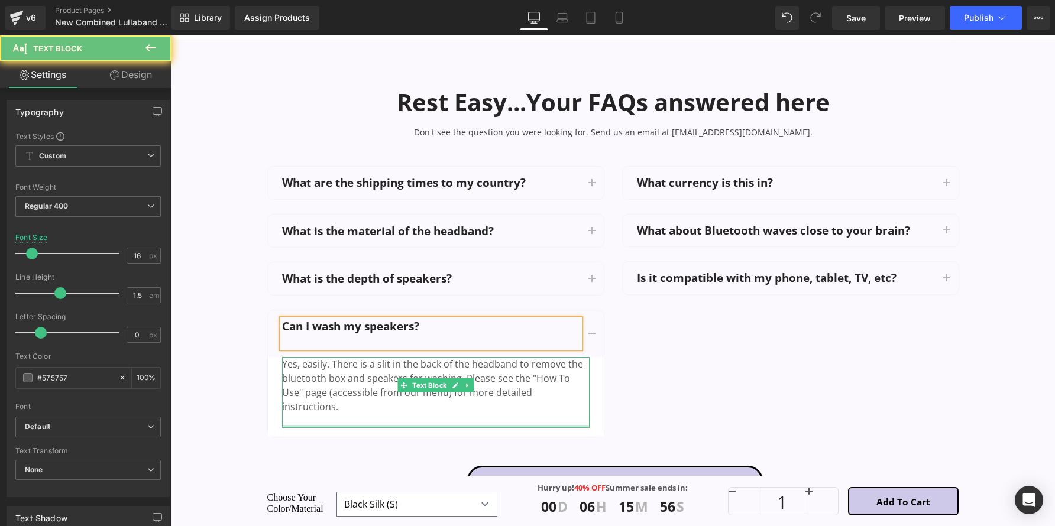
click at [386, 404] on div "Yes, easily. There is a slit in the back of the headband to remove the bluetoot…" at bounding box center [435, 392] width 307 height 71
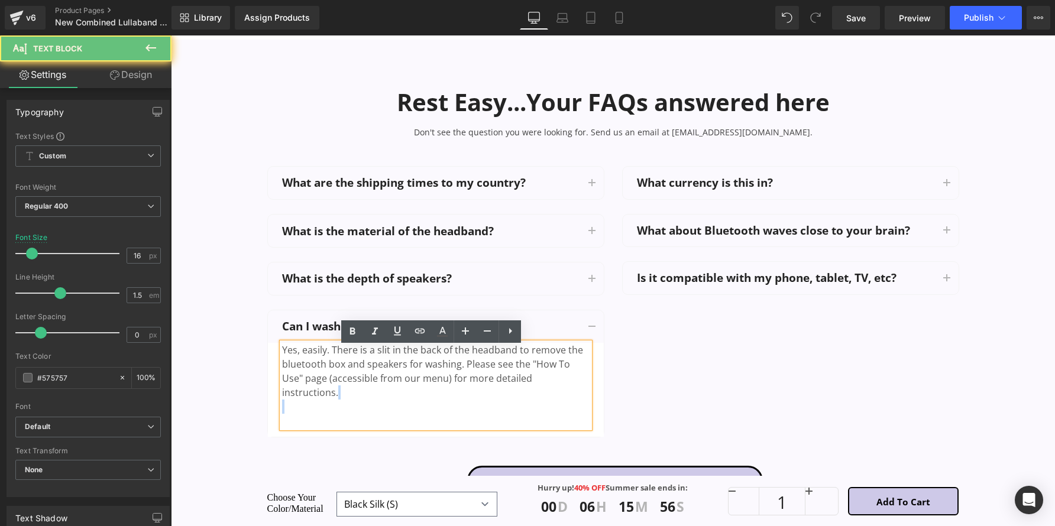
click at [386, 404] on div "Yes, easily. There is a slit in the back of the headband to remove the bluetoot…" at bounding box center [435, 385] width 307 height 85
click at [382, 401] on div "Yes, easily. There is a slit in the back of the headband to remove the bluetoot…" at bounding box center [435, 385] width 307 height 85
drag, startPoint x: 290, startPoint y: 339, endPoint x: 180, endPoint y: 310, distance: 113.3
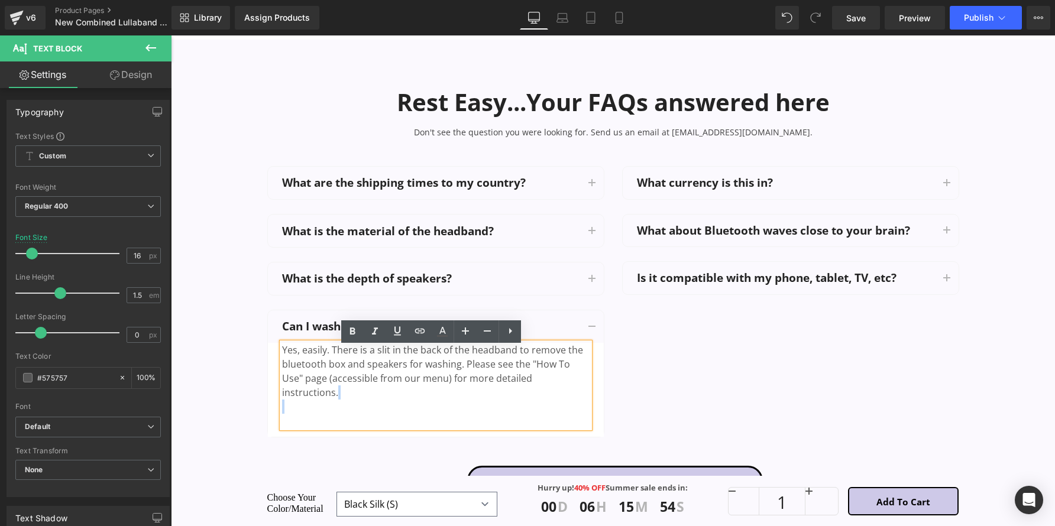
click at [180, 310] on div "Rest Easy...Your FAQs answered here Heading Don't see the question you were loo…" at bounding box center [613, 285] width 884 height 432
copy div "Yes, easily. There is a slit in the back of the headband to remove the bluetoot…"
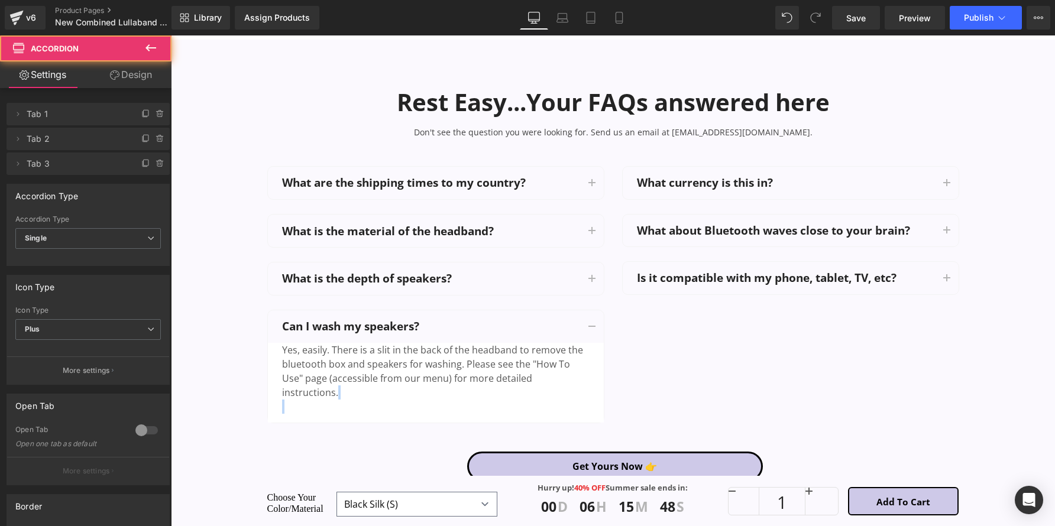
click at [693, 196] on div "What currency is this in? Text Block" at bounding box center [790, 183] width 336 height 33
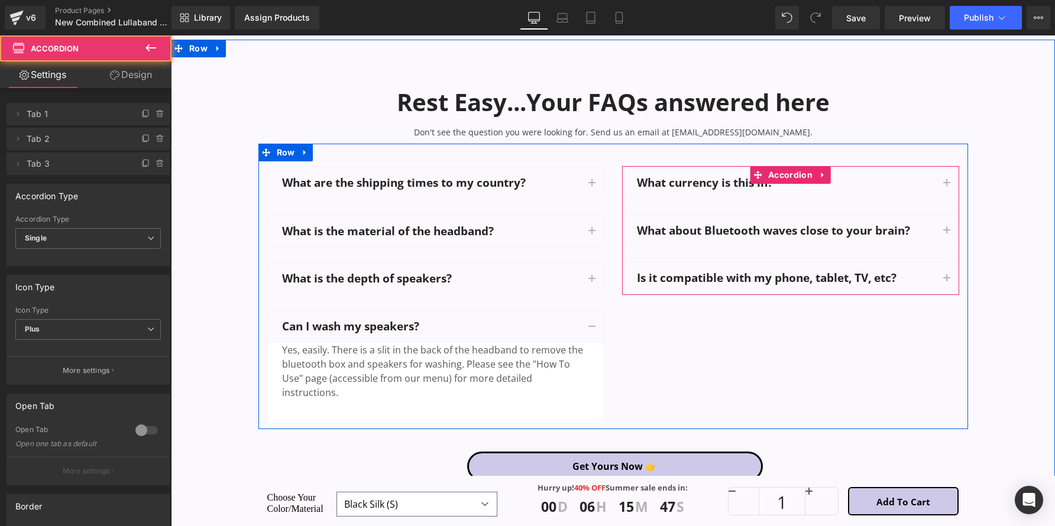
click at [693, 196] on div "What currency is this in? Text Block" at bounding box center [790, 183] width 336 height 33
click at [693, 190] on div "What currency is this in? Text Block" at bounding box center [786, 183] width 298 height 15
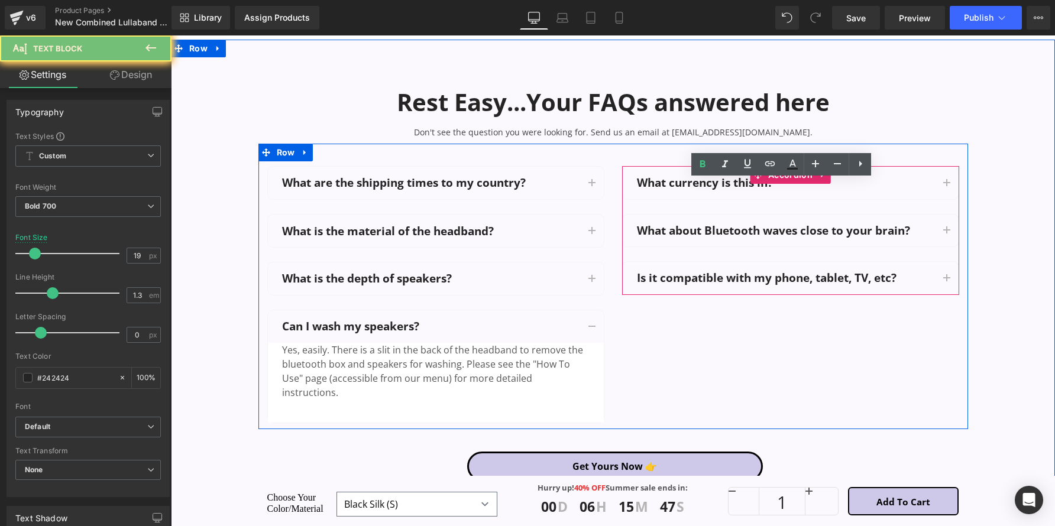
click at [694, 190] on div "What currency is this in? Text Block" at bounding box center [786, 183] width 298 height 15
click at [694, 190] on p "What currency is this in?" at bounding box center [786, 183] width 298 height 15
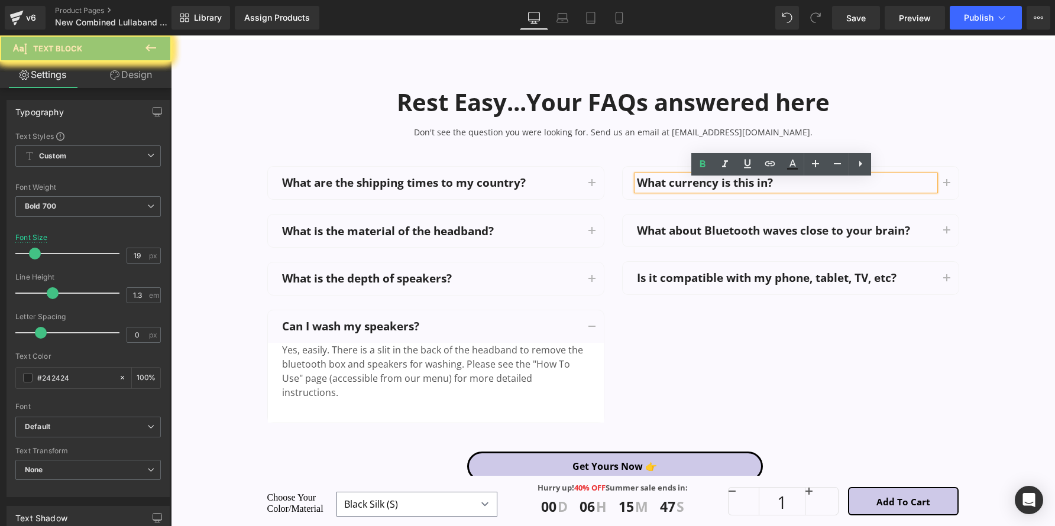
click at [694, 190] on p "What currency is this in?" at bounding box center [786, 183] width 298 height 15
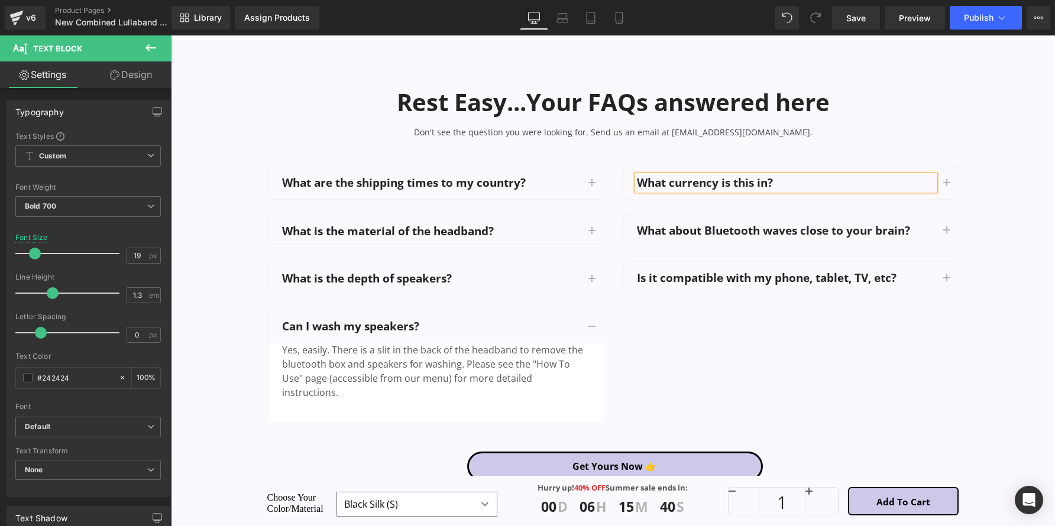
click at [949, 197] on button "button" at bounding box center [947, 183] width 24 height 33
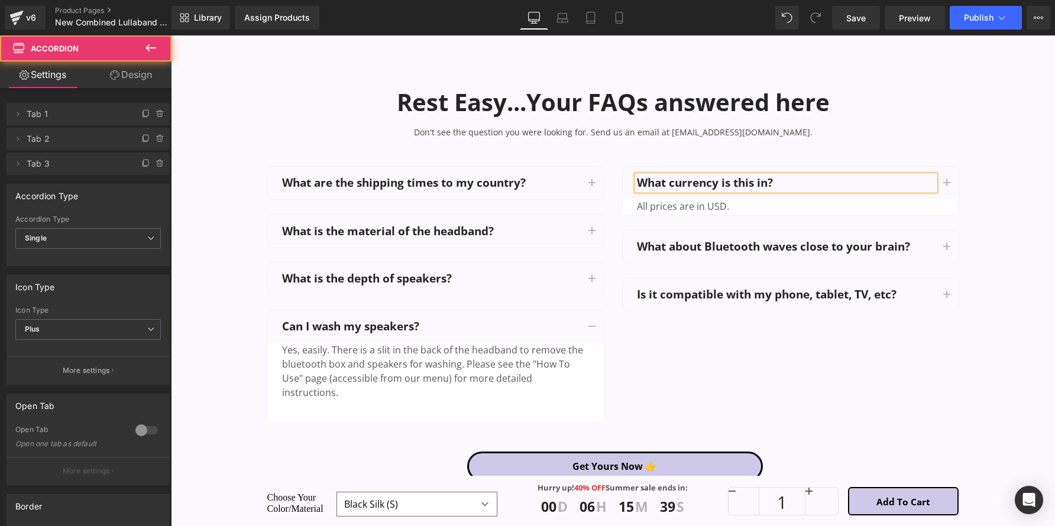
click at [838, 225] on article "All prices are in USD. Text Block" at bounding box center [790, 214] width 336 height 30
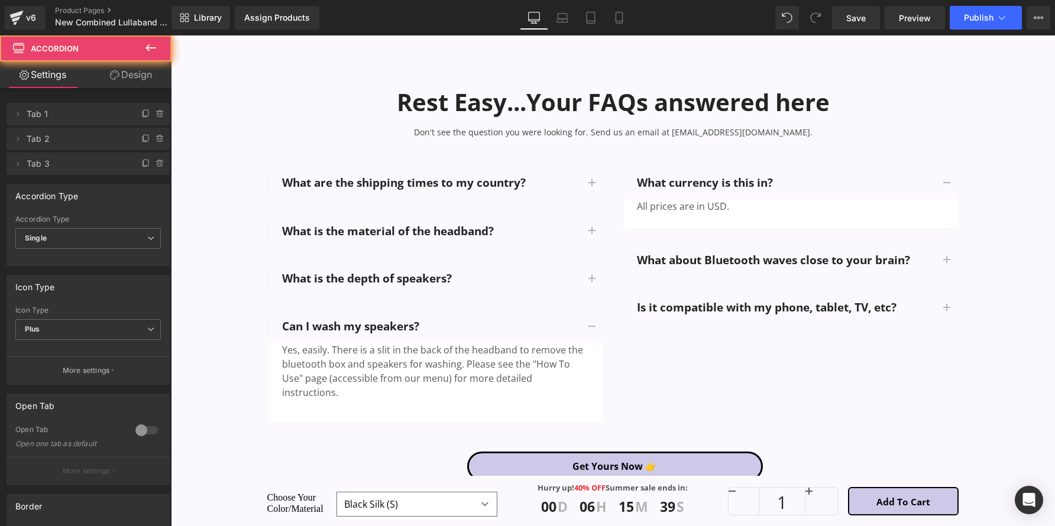
click at [833, 213] on div "All prices are in USD. Text Block" at bounding box center [790, 206] width 307 height 14
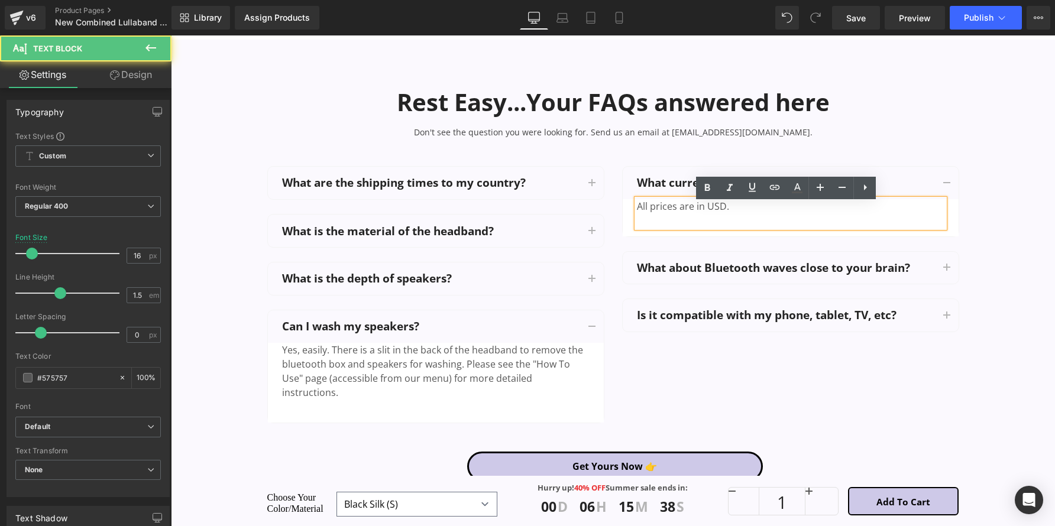
click at [799, 210] on div "All prices are in USD." at bounding box center [790, 213] width 307 height 28
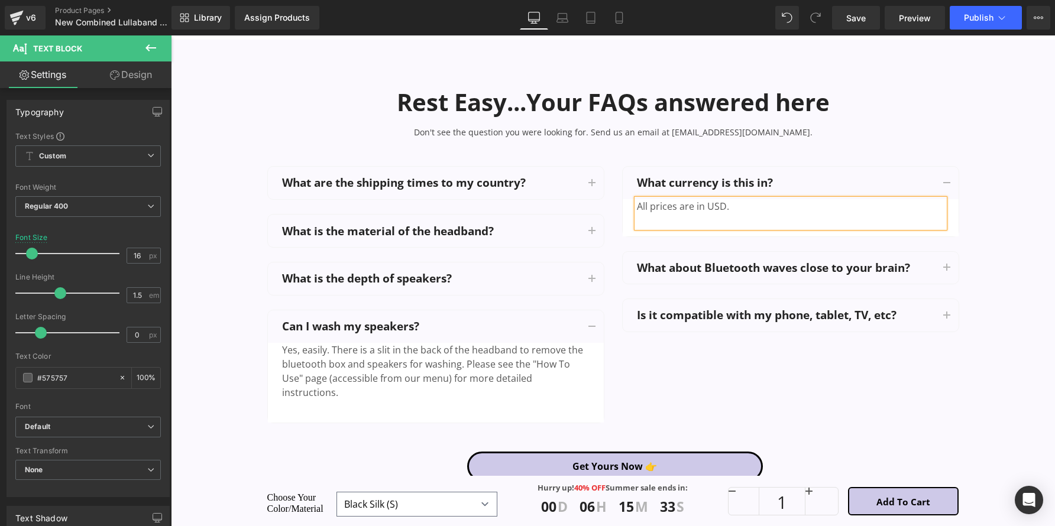
click at [794, 267] on div "What about Bluetooth waves close to your brain? Text Block" at bounding box center [786, 268] width 298 height 15
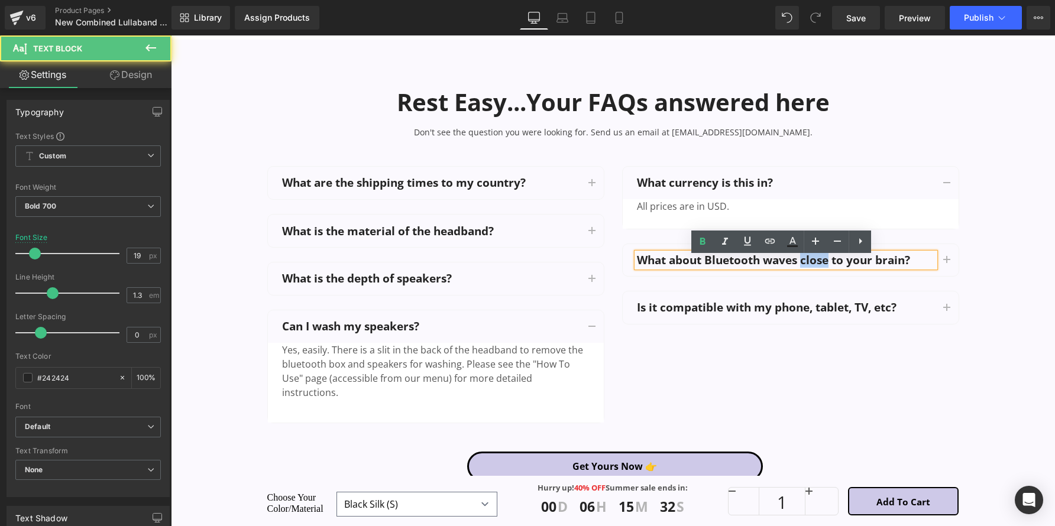
click at [794, 267] on p "What about Bluetooth waves close to your brain?" at bounding box center [786, 260] width 298 height 15
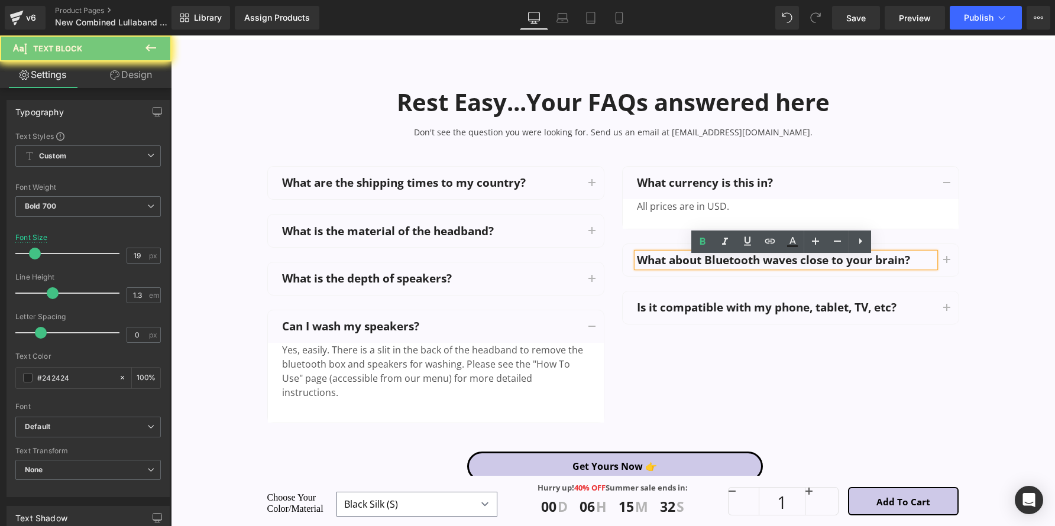
click at [794, 267] on p "What about Bluetooth waves close to your brain?" at bounding box center [786, 260] width 298 height 15
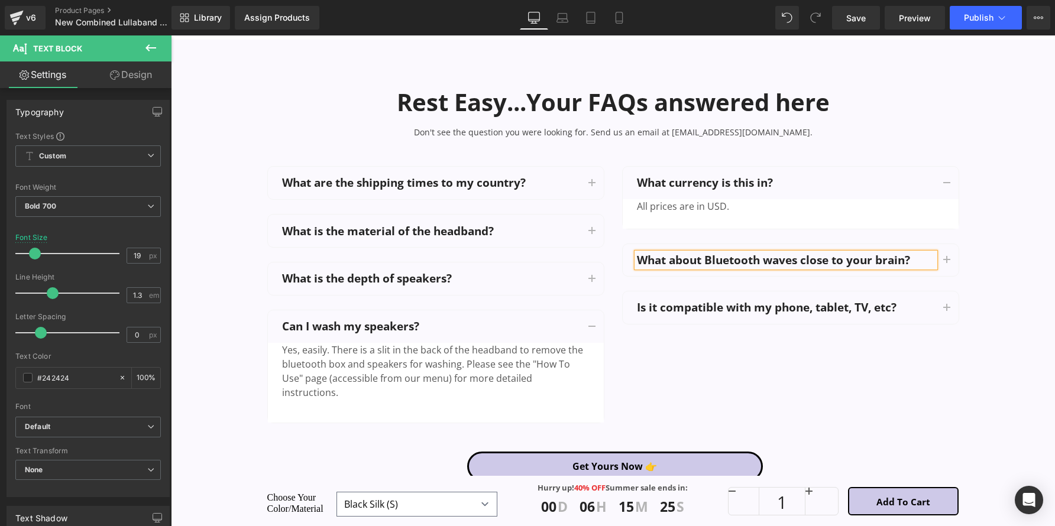
click at [952, 273] on button "button" at bounding box center [947, 260] width 24 height 33
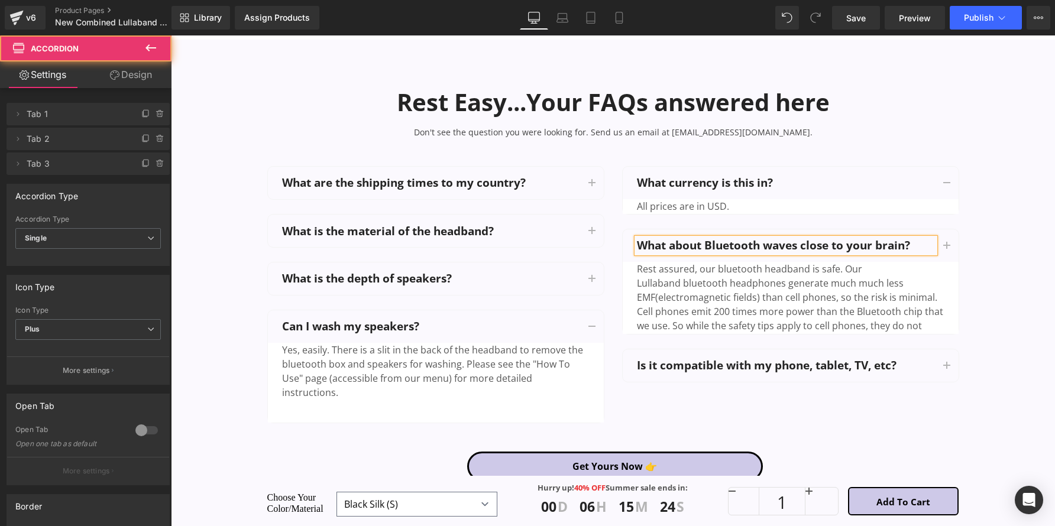
click at [825, 283] on div "Rest assured, our bluetooth headband is safe. Our Lullaband bluetooth headphone…" at bounding box center [790, 333] width 307 height 142
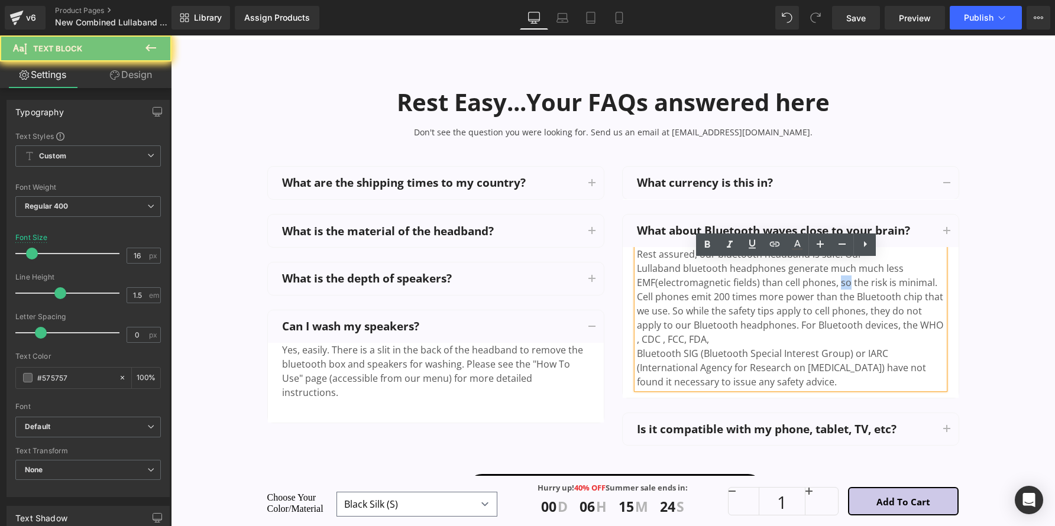
click at [825, 283] on div "Rest assured, our bluetooth headband is safe. Our Lullaband bluetooth headphone…" at bounding box center [790, 318] width 307 height 142
click at [825, 283] on div "Rest assured, our bluetooth headband is safe. Our Lullaband bluetooth headphone…" at bounding box center [790, 317] width 307 height 142
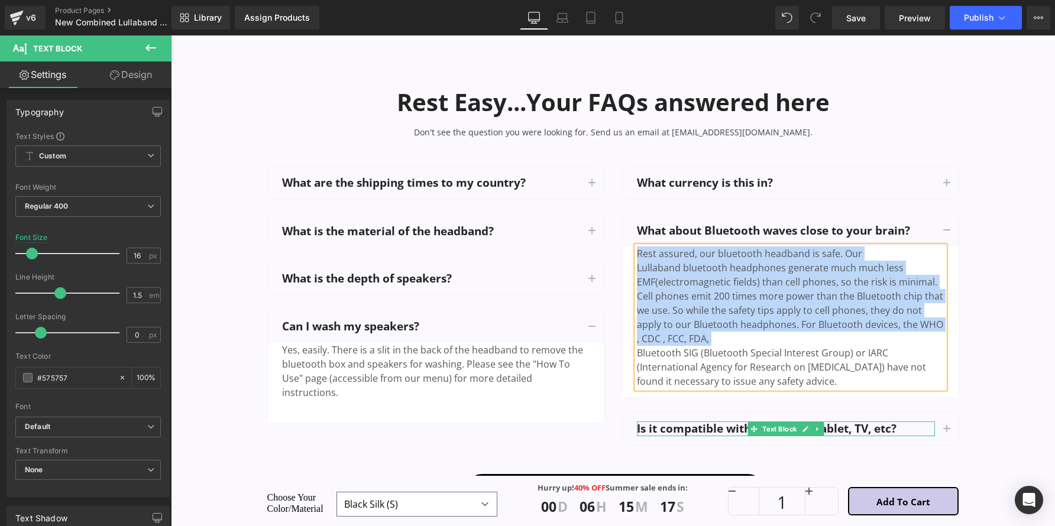
click at [784, 436] on div "Is it compatible with my phone, tablet, TV, etc? Text Block" at bounding box center [786, 428] width 298 height 15
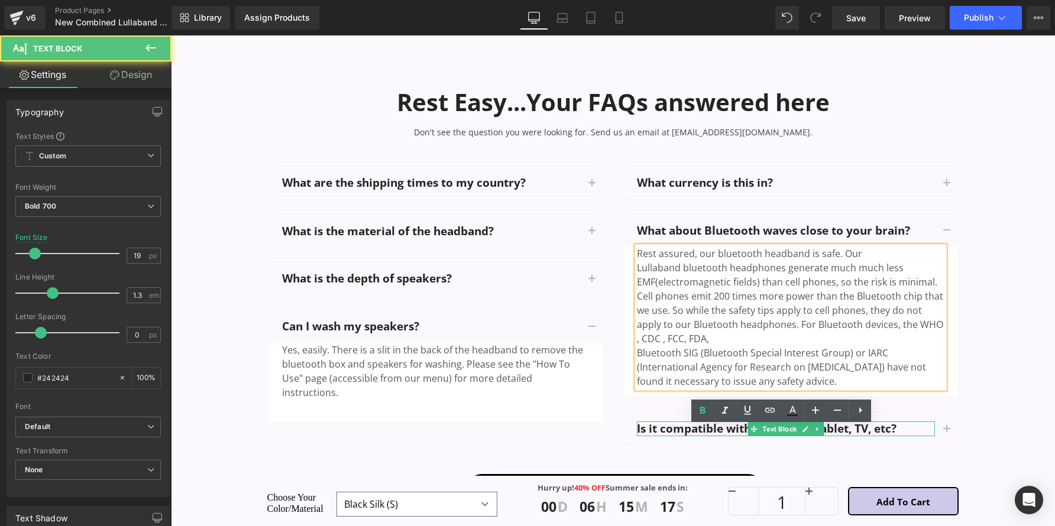
click at [786, 436] on div "Is it compatible with my phone, tablet, TV, etc?" at bounding box center [786, 428] width 298 height 15
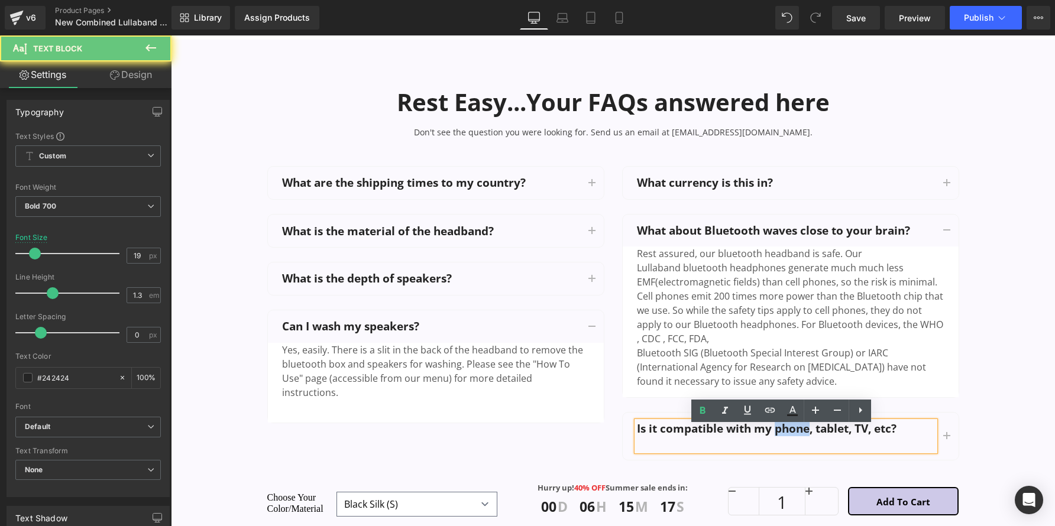
click at [786, 440] on div "Is it compatible with my phone, tablet, TV, etc?" at bounding box center [786, 435] width 298 height 29
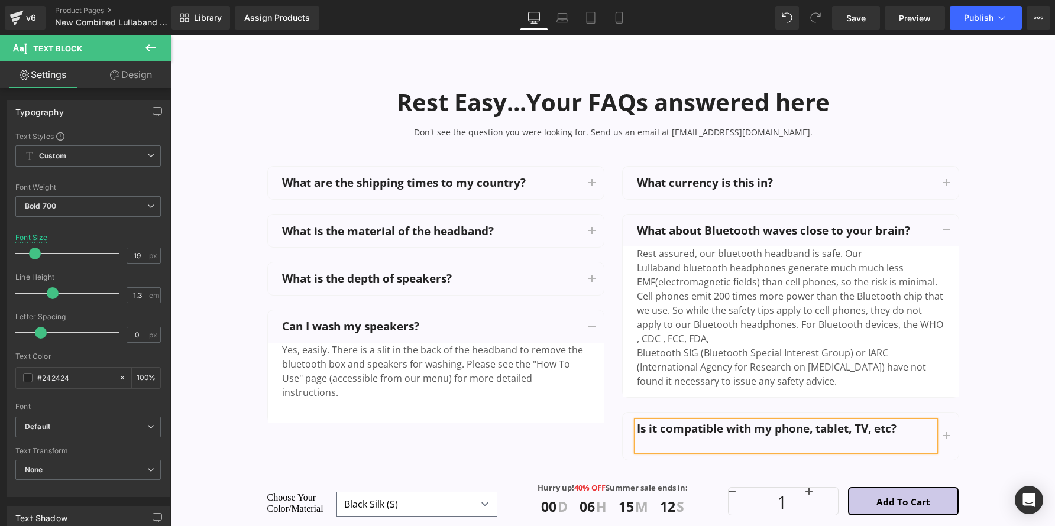
click at [939, 429] on button "button" at bounding box center [947, 436] width 24 height 47
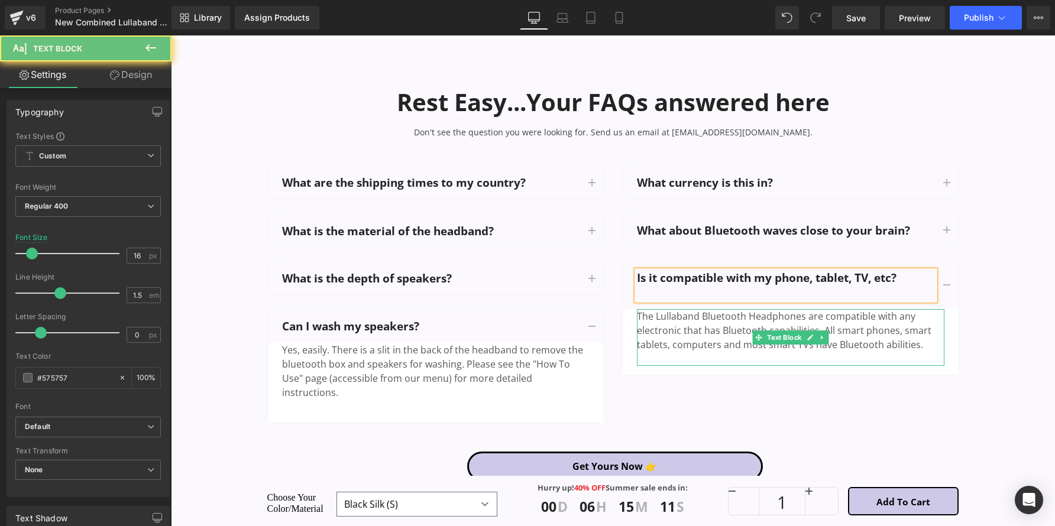
click at [828, 365] on div "Is it compatible with my phone, tablet, TV, etc? Text Block The Lullaband Bluet…" at bounding box center [790, 317] width 337 height 113
click at [854, 317] on div "The Lullaband Bluetooth Headphones are compatible with any electronic that has …" at bounding box center [790, 337] width 307 height 57
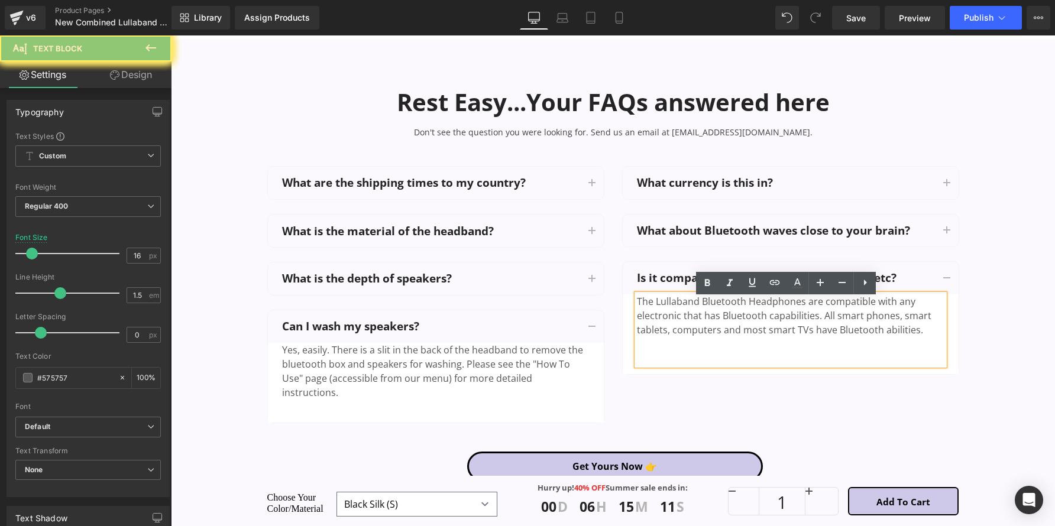
click at [854, 317] on div "The Lullaband Bluetooth Headphones are compatible with any electronic that has …" at bounding box center [790, 329] width 307 height 71
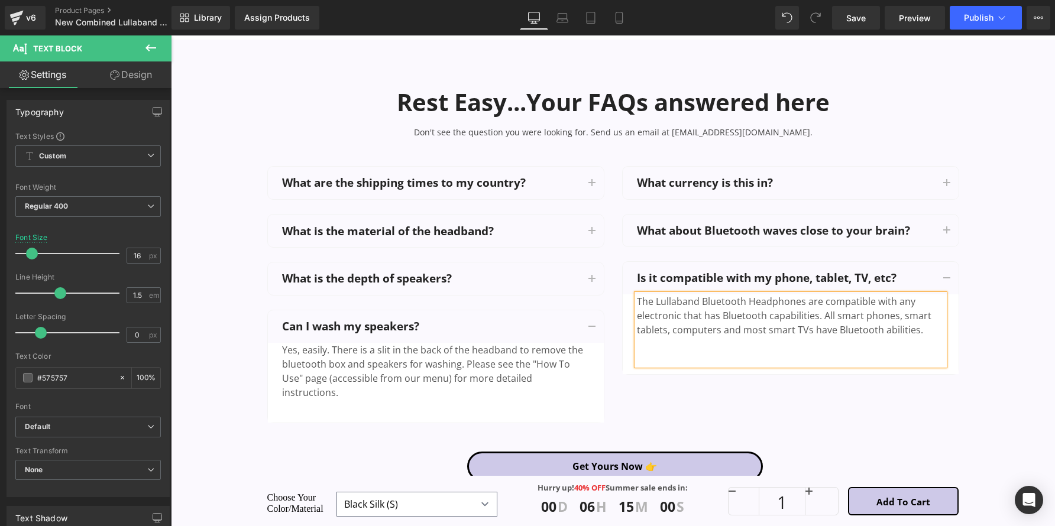
click at [916, 281] on div "Is it compatible with my phone, tablet, TV, etc?" at bounding box center [786, 278] width 298 height 15
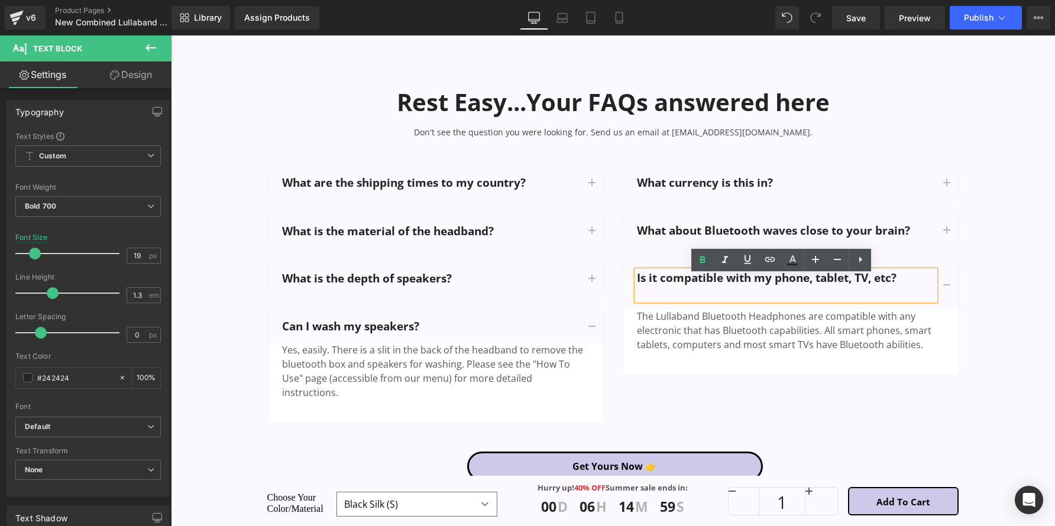
click at [935, 268] on button "button" at bounding box center [947, 285] width 24 height 47
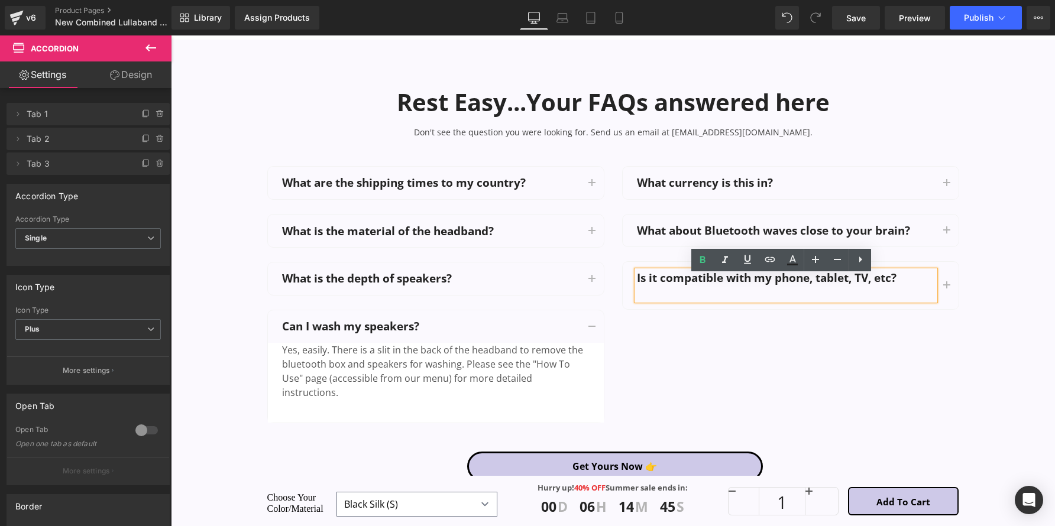
click at [504, 138] on div "Don't see the question you were looking for. Send us an email at [EMAIL_ADDRESS…" at bounding box center [612, 128] width 455 height 20
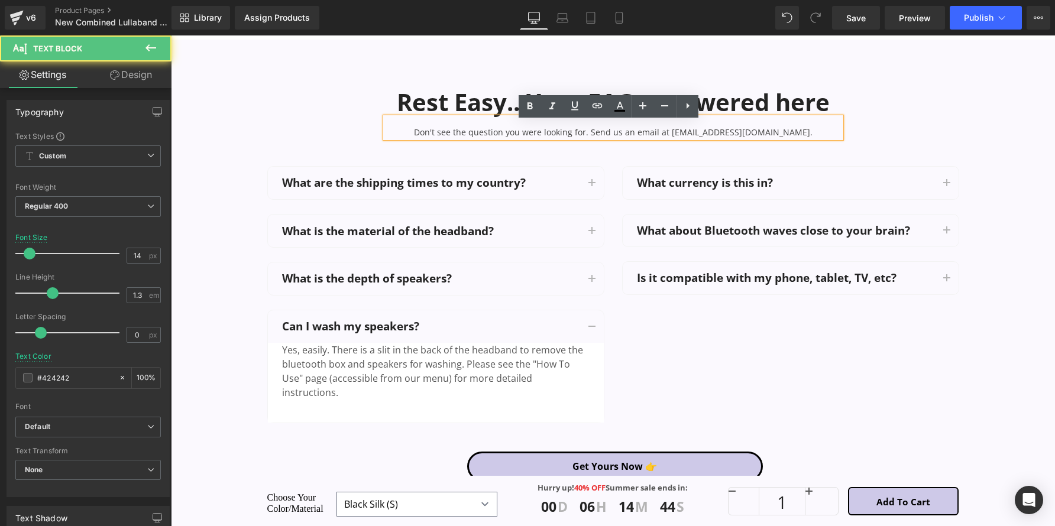
click at [504, 138] on div "Don't see the question you were looking for. Send us an email at [EMAIL_ADDRESS…" at bounding box center [612, 128] width 455 height 20
click at [504, 138] on p "Don't see the question you were looking for. Send us an email at [EMAIL_ADDRESS…" at bounding box center [612, 132] width 455 height 11
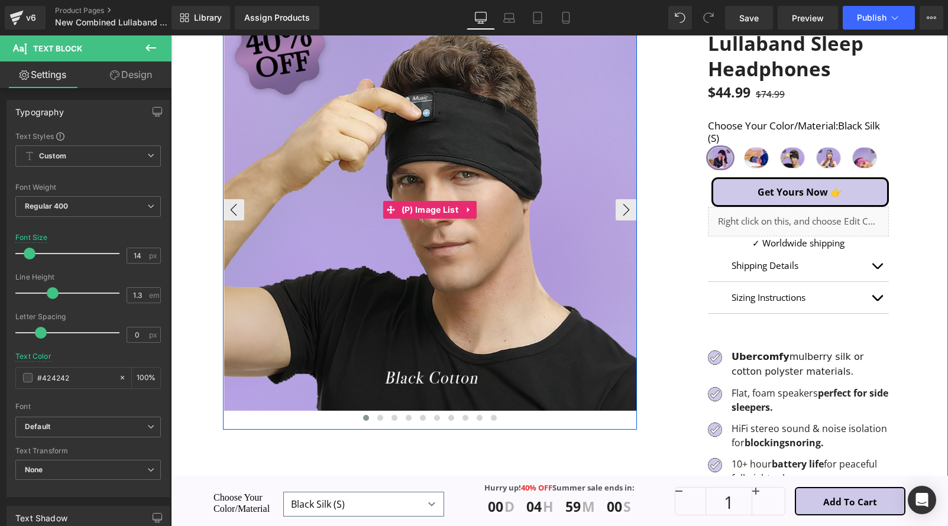
scroll to position [0, 0]
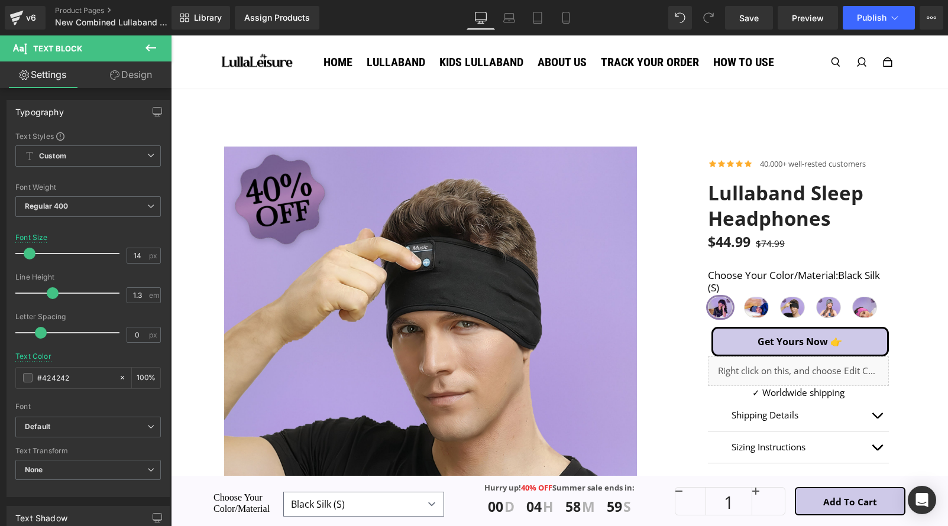
click at [157, 51] on icon at bounding box center [151, 48] width 14 height 14
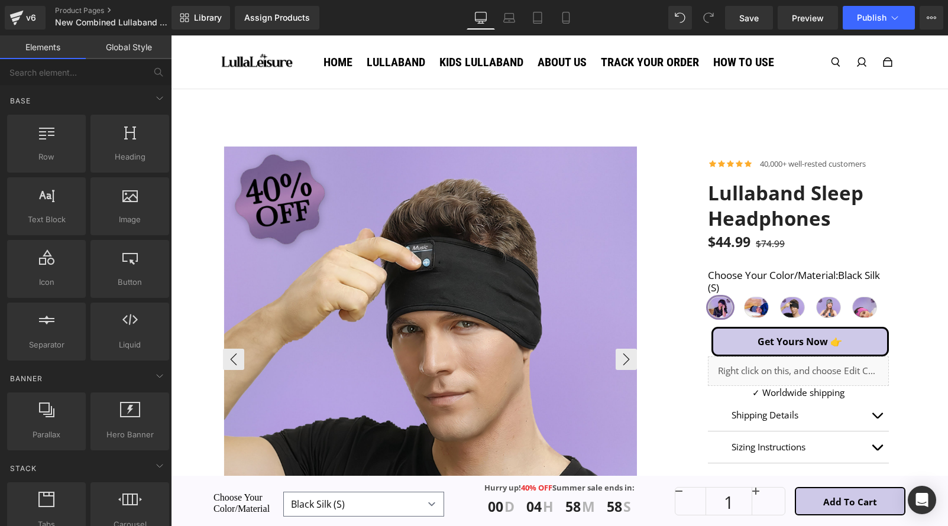
click at [269, 216] on img at bounding box center [431, 354] width 414 height 414
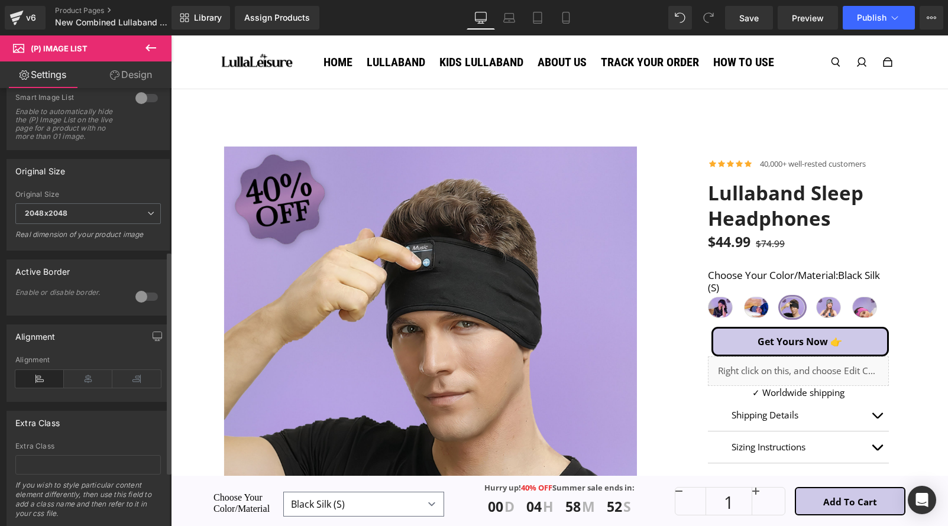
scroll to position [320, 0]
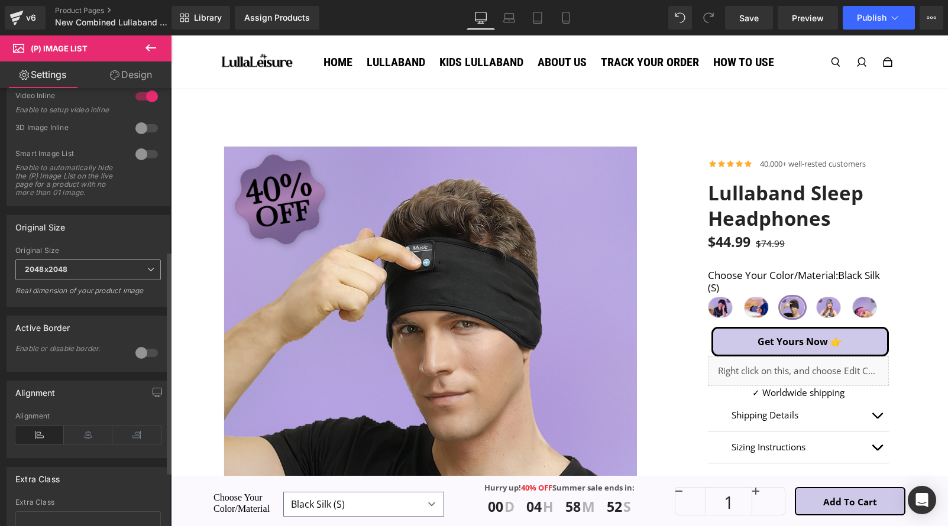
click at [120, 278] on span "2048x2048" at bounding box center [87, 269] width 145 height 21
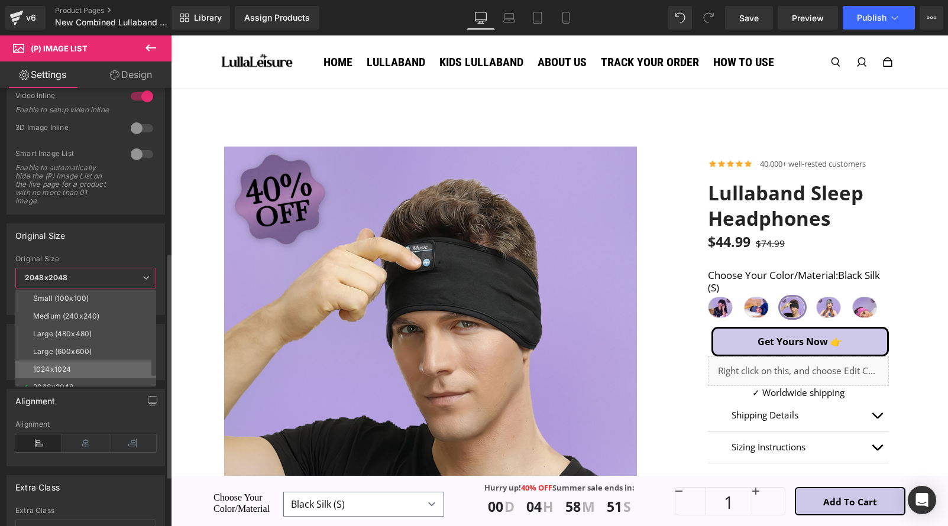
scroll to position [9, 0]
click at [109, 255] on div "Original Size Small (100x100) Medium (240x240) Large (480x480) Large (600x600) …" at bounding box center [86, 269] width 158 height 92
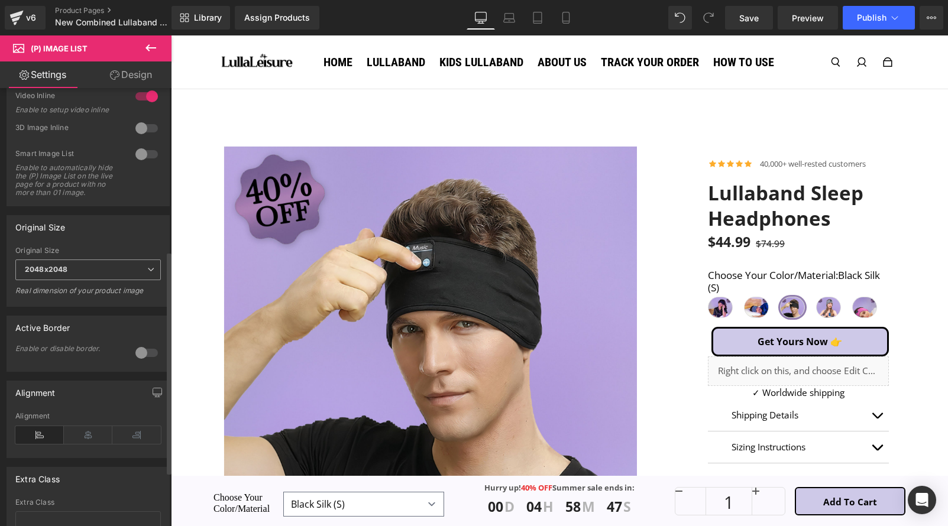
click at [123, 280] on span "2048x2048" at bounding box center [87, 269] width 145 height 21
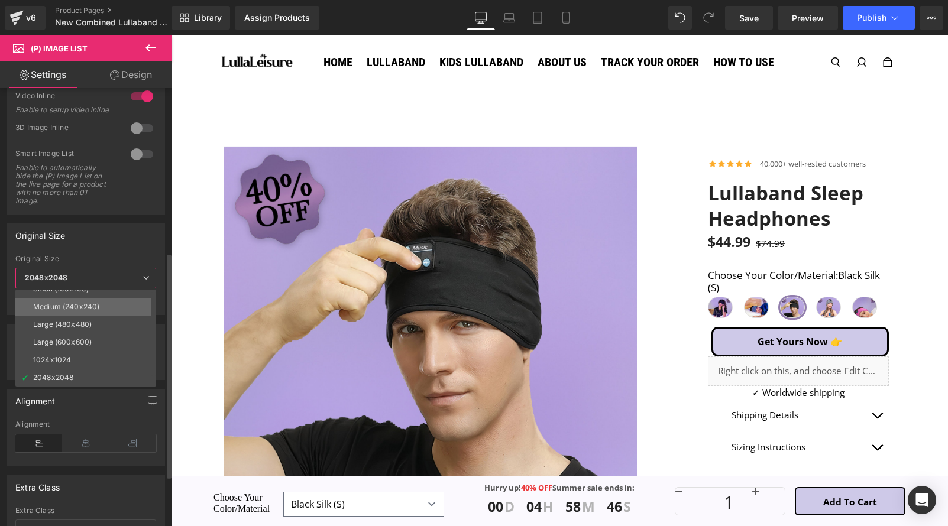
scroll to position [0, 0]
click at [125, 254] on div "Original Size Small (100x100) Medium (240x240) Large (480x480) Large (600x600) …" at bounding box center [86, 269] width 158 height 92
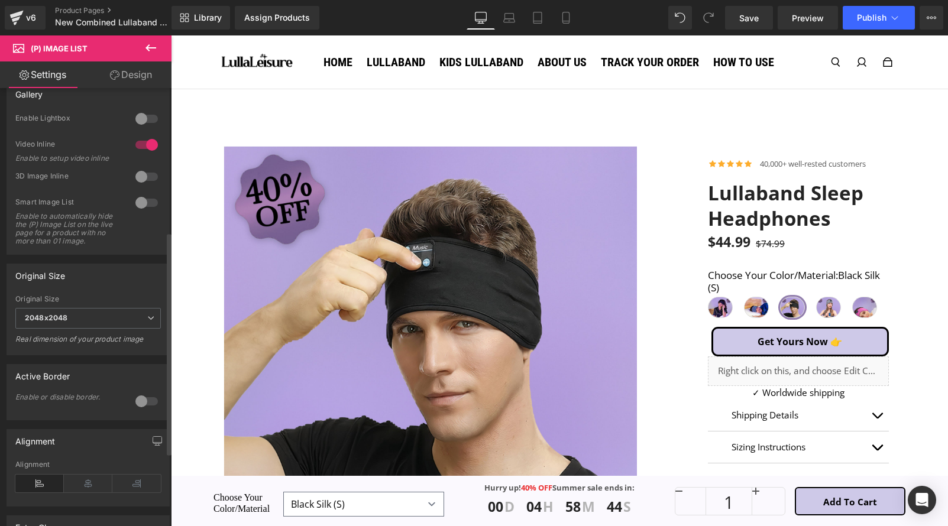
scroll to position [265, 0]
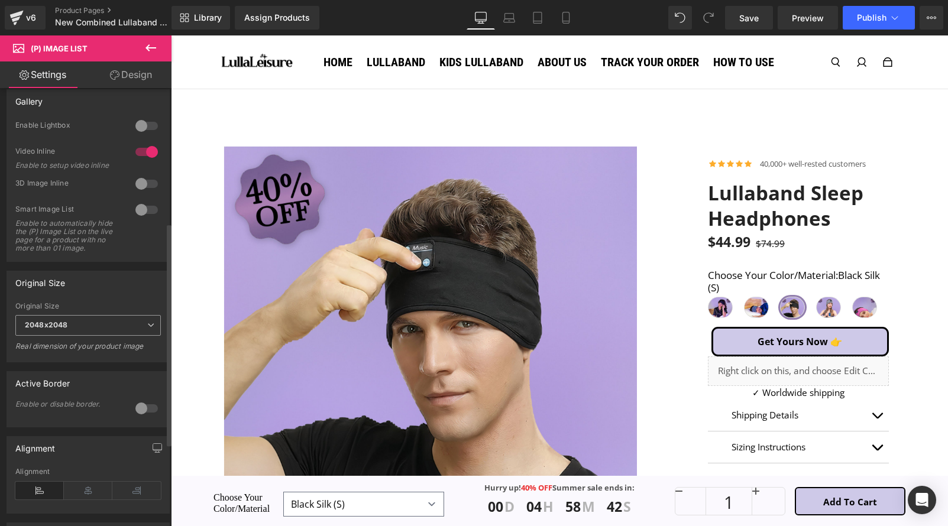
click at [105, 336] on span "2048x2048" at bounding box center [87, 325] width 145 height 21
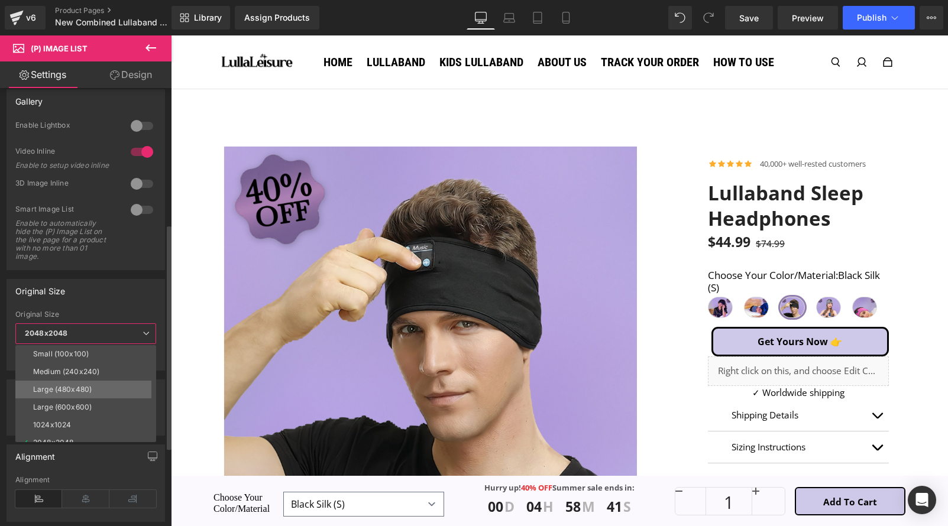
scroll to position [9, 0]
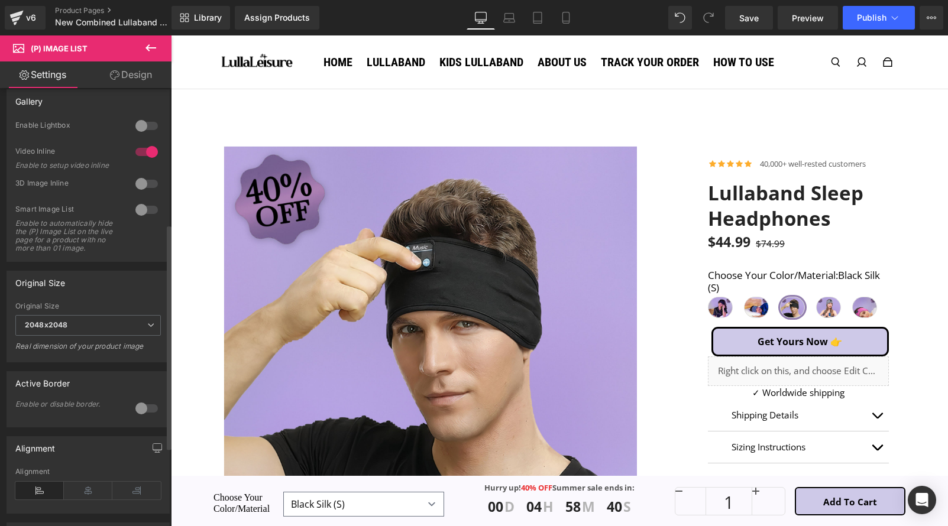
click at [110, 303] on div "Original Size Small (100x100) Medium (240x240) Large (480x480) Large (600x600) …" at bounding box center [88, 317] width 163 height 92
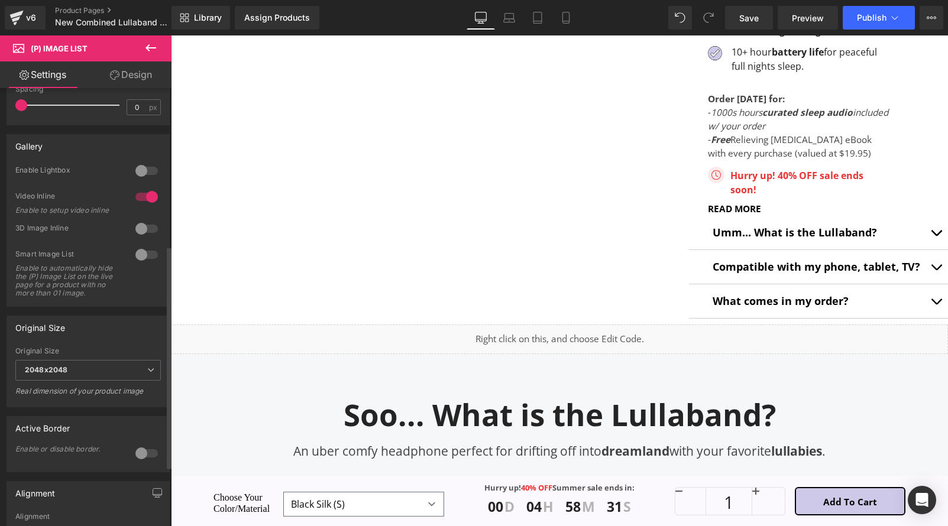
scroll to position [419, 0]
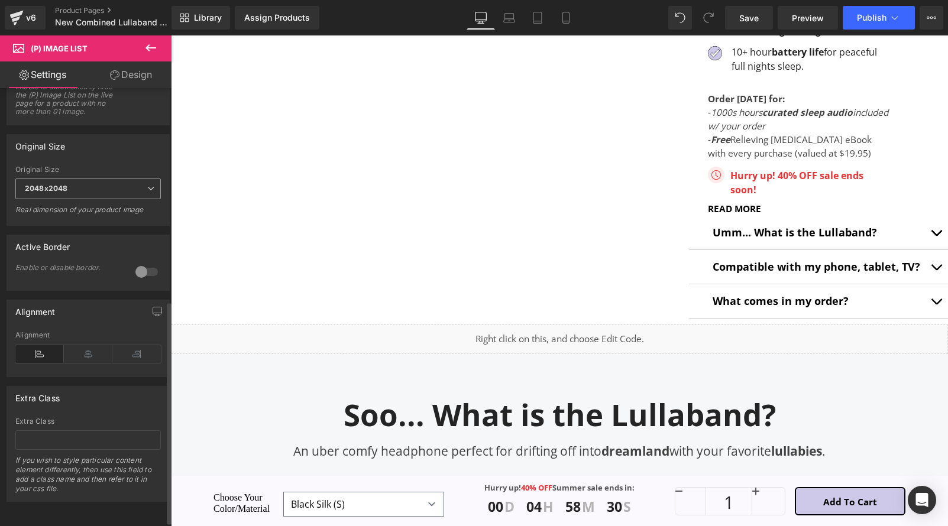
click at [104, 186] on span "2048x2048" at bounding box center [87, 189] width 145 height 21
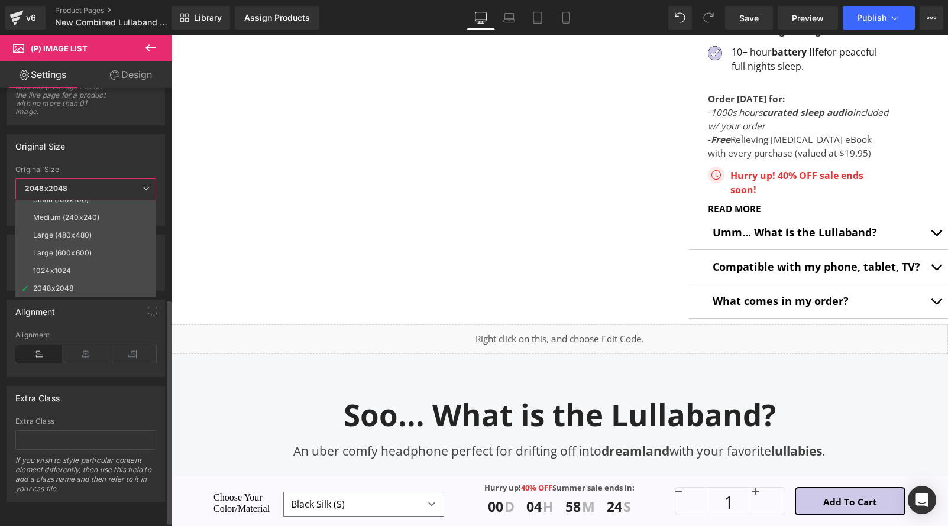
click at [125, 189] on span "2048x2048" at bounding box center [85, 189] width 141 height 21
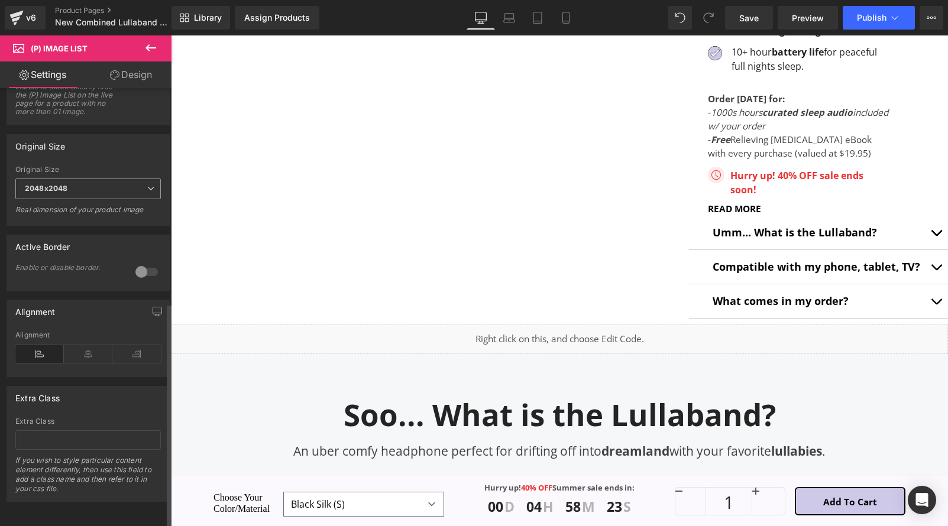
scroll to position [419, 0]
click at [134, 188] on span "2048x2048" at bounding box center [87, 189] width 145 height 21
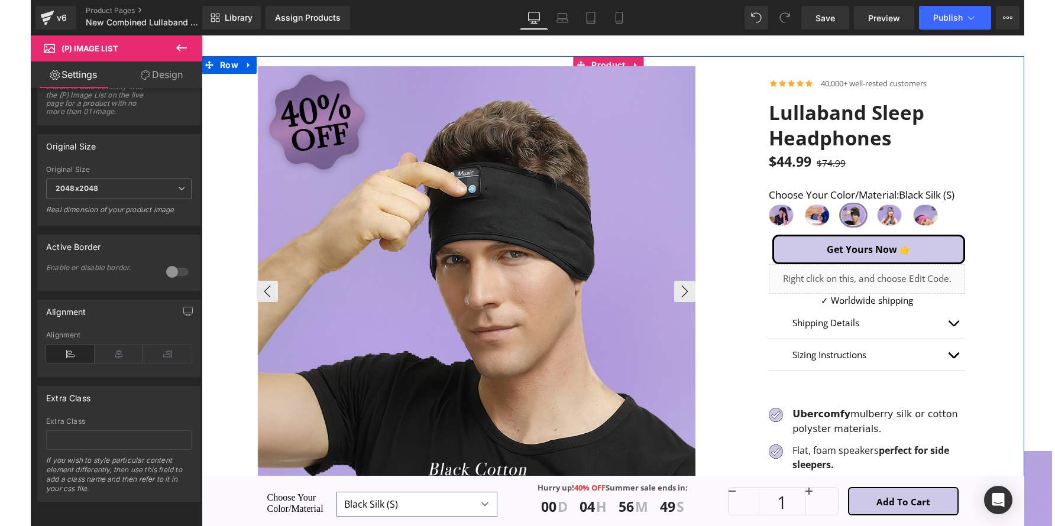
scroll to position [158, 0]
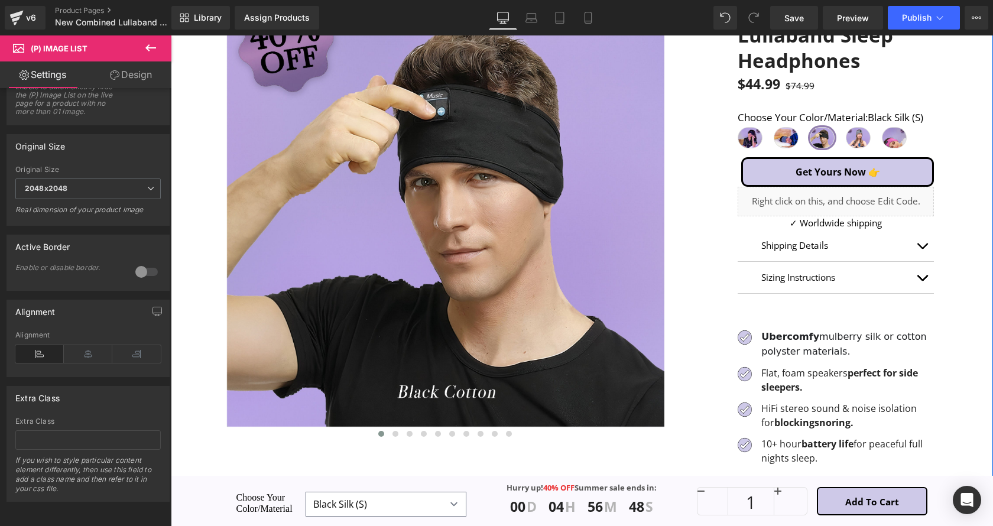
click at [741, 147] on span "Black Silk (S)" at bounding box center [750, 137] width 25 height 21
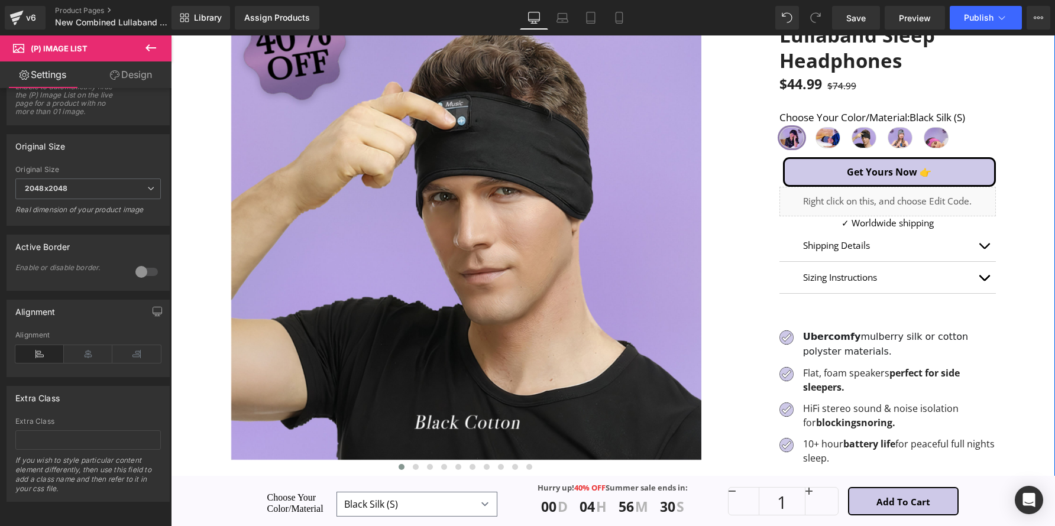
click at [165, 51] on button at bounding box center [150, 48] width 41 height 26
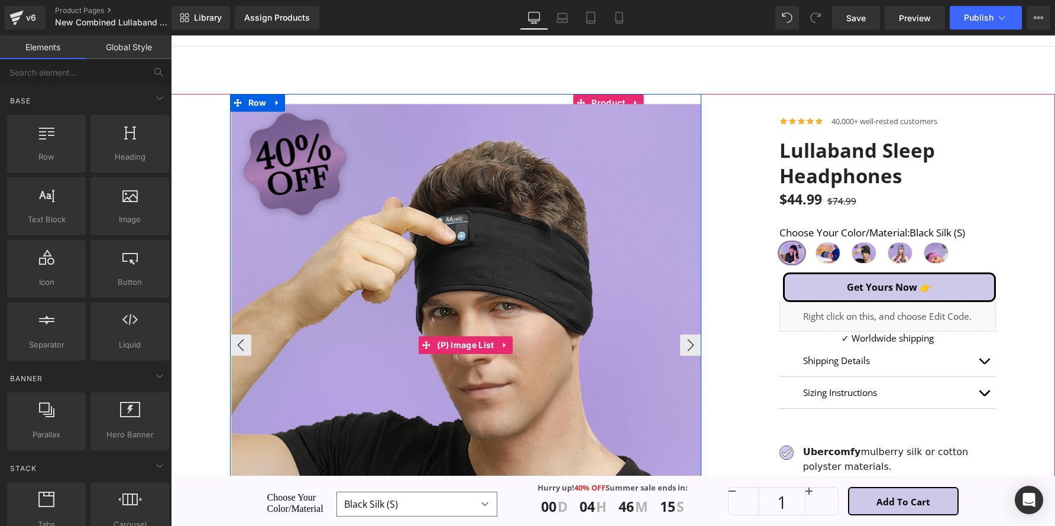
scroll to position [0, 0]
